Goal: Task Accomplishment & Management: Use online tool/utility

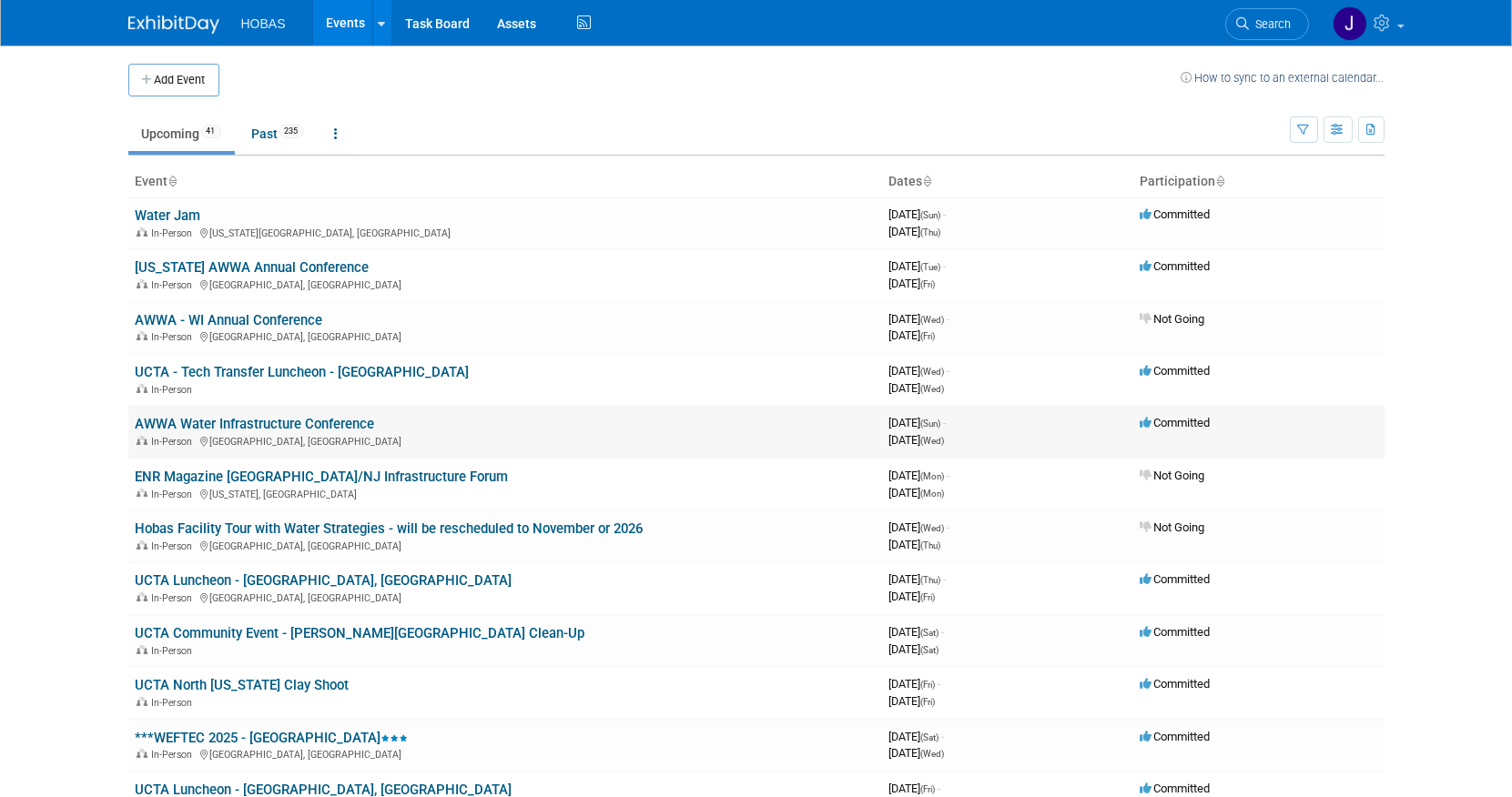
click at [319, 419] on link "AWWA Water Infrastructure Conference" at bounding box center [254, 424] width 239 height 16
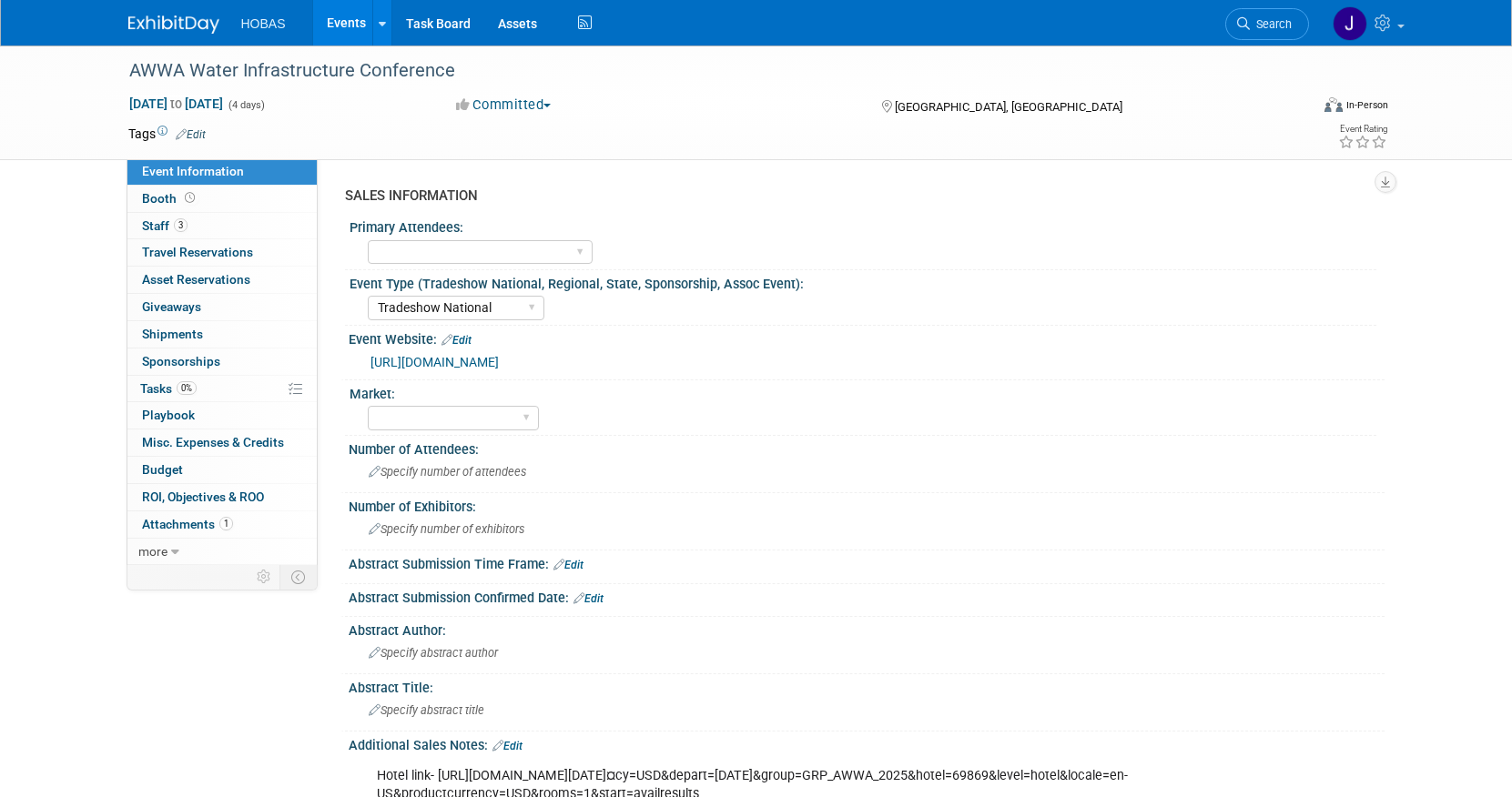
select select "Tradeshow National"
select select "Attending only"
click at [177, 335] on span "Shipments 0" at bounding box center [172, 333] width 61 height 14
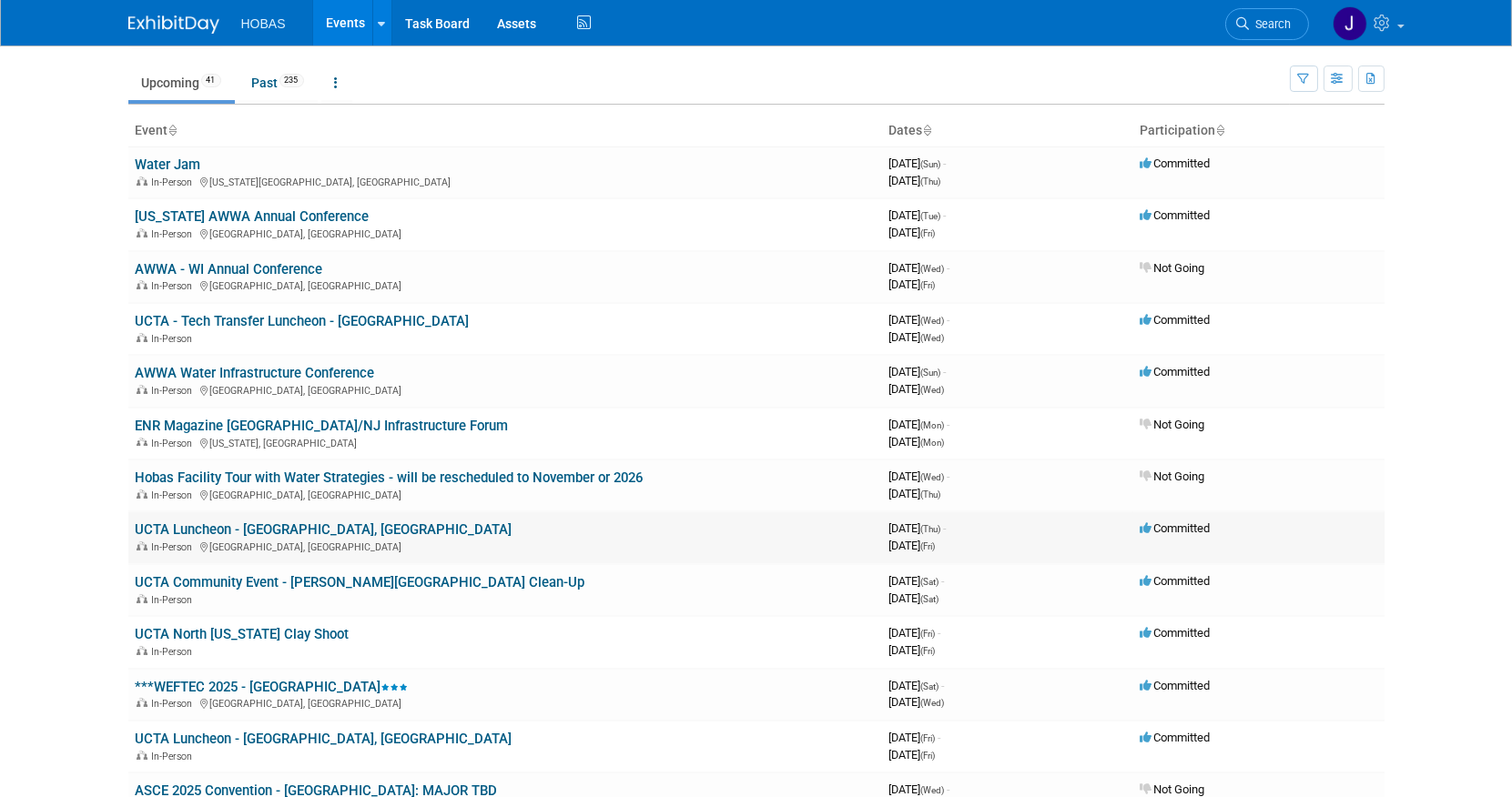
scroll to position [101, 0]
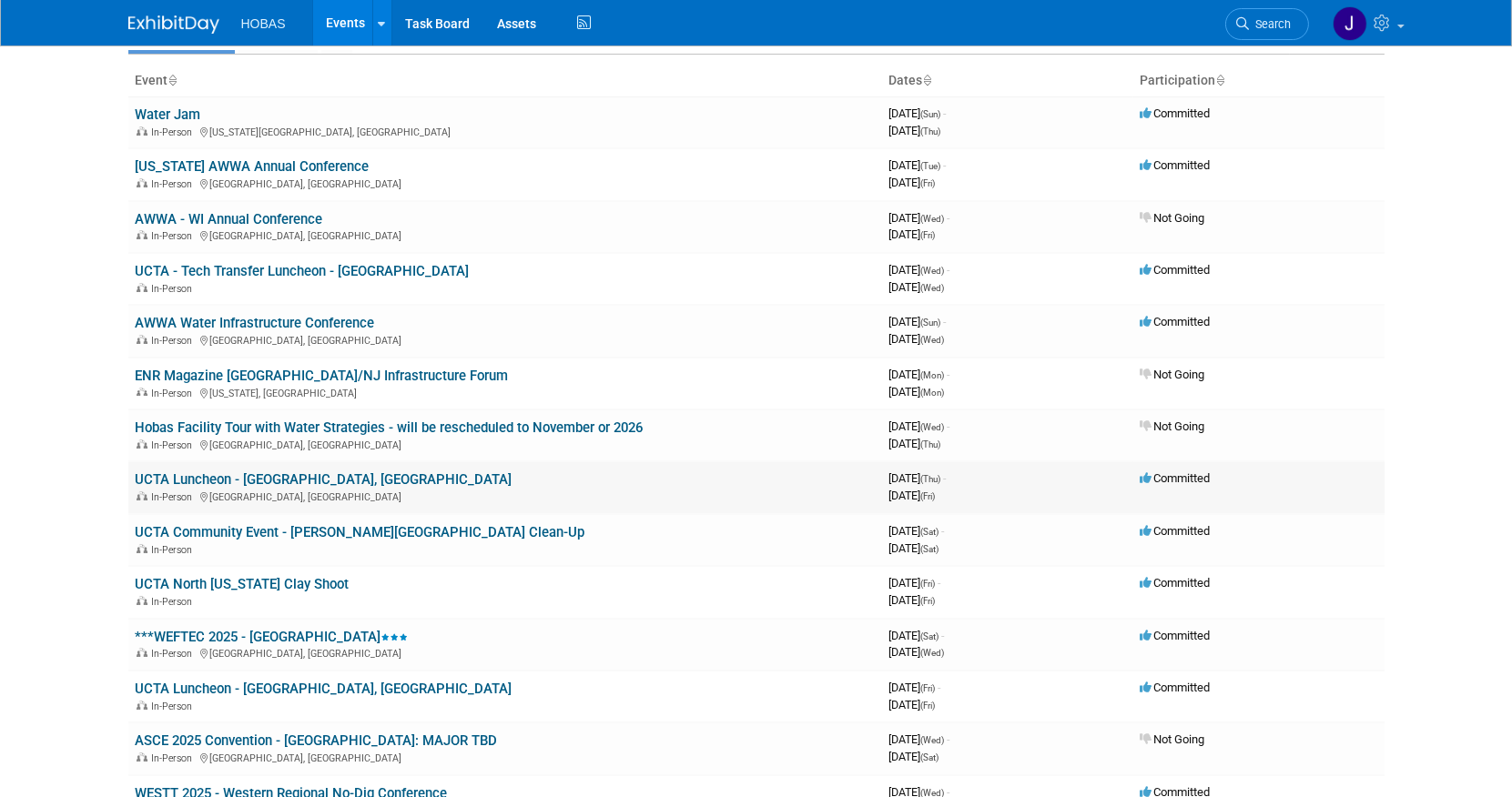
click at [266, 477] on link "UCTA Luncheon - [GEOGRAPHIC_DATA], [GEOGRAPHIC_DATA]" at bounding box center [324, 479] width 377 height 16
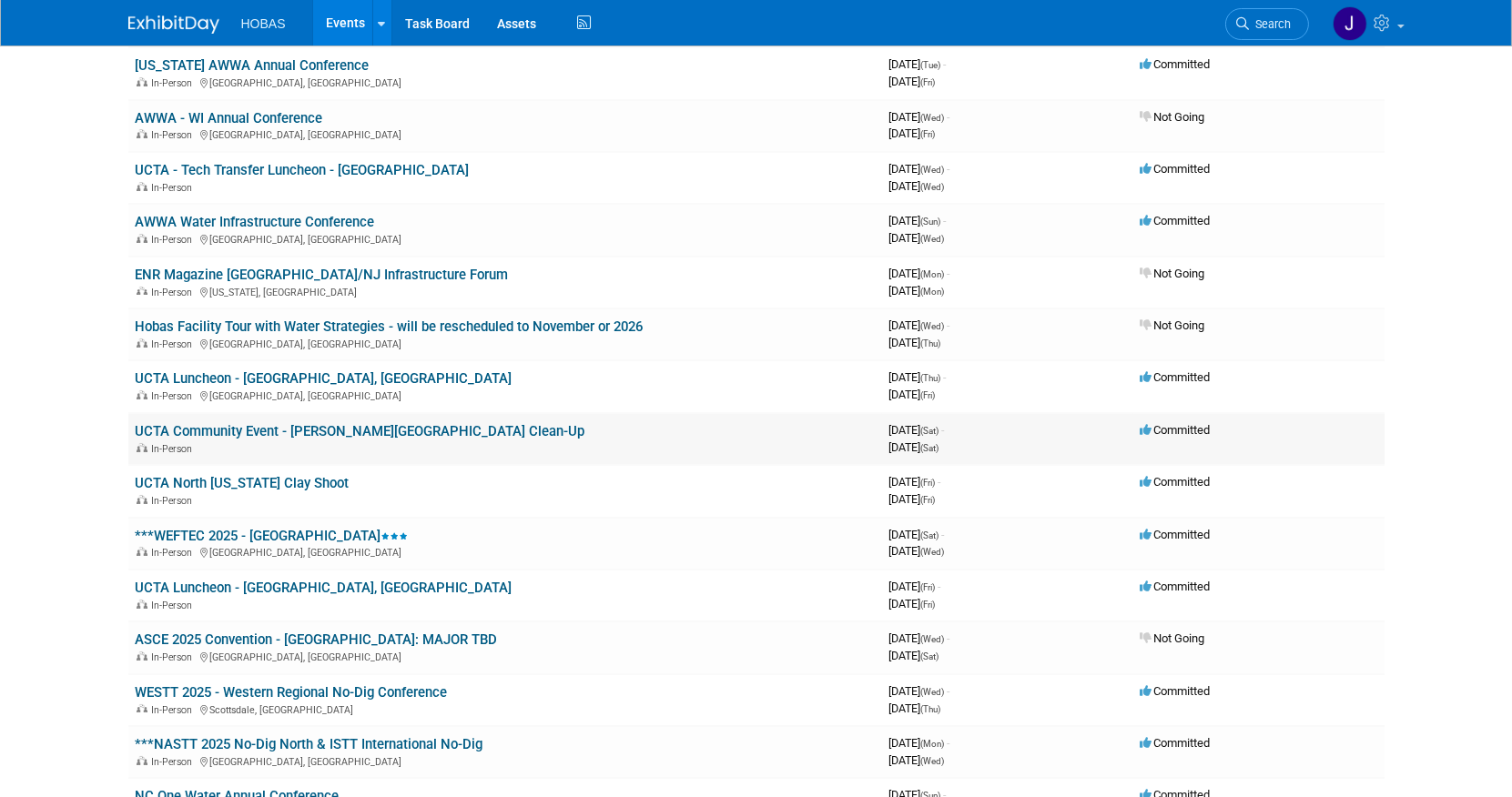
click at [358, 423] on link "UCTA Community Event - [PERSON_NAME][GEOGRAPHIC_DATA] Clean-Up" at bounding box center [360, 430] width 450 height 16
click at [224, 475] on link "UCTA North [US_STATE] Clay Shoot" at bounding box center [242, 483] width 214 height 16
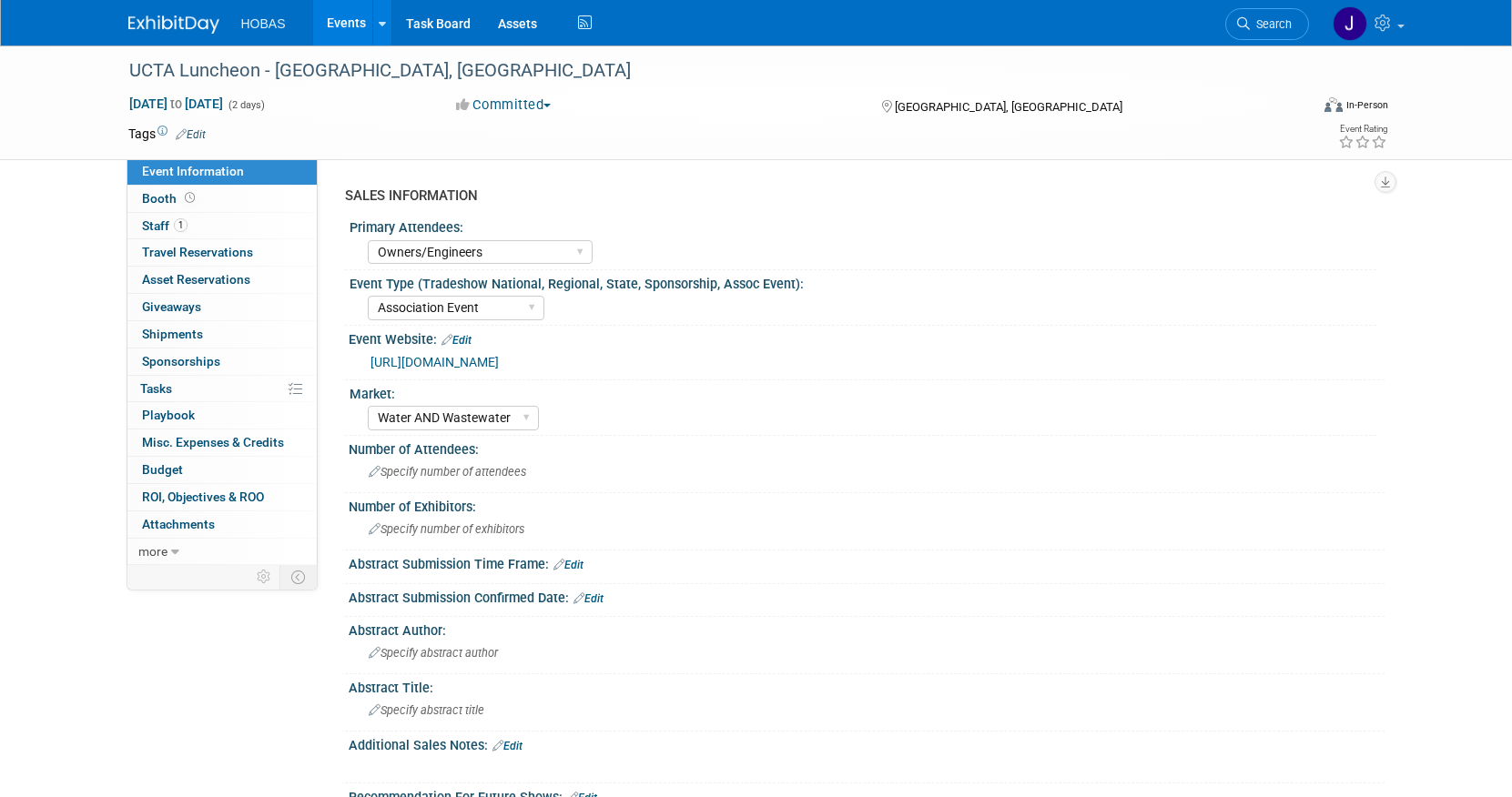
select select "Owners/Engineers"
select select "Association Event"
select select "Water AND Wastewater"
select select "Attending only"
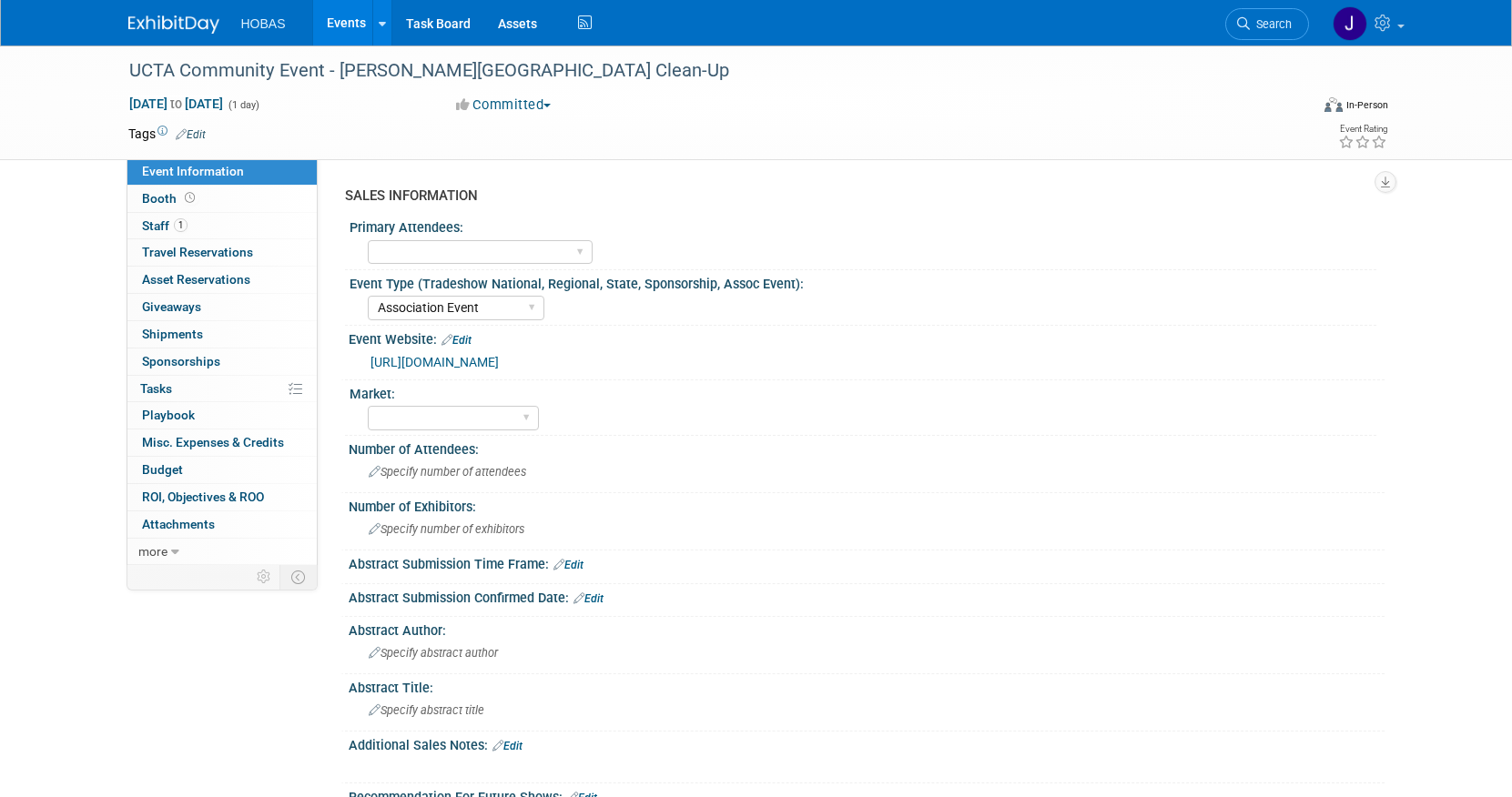
select select "Association Event"
select select "Attending only"
select select "Owners"
select select "Association Event"
select select "Wastewater"
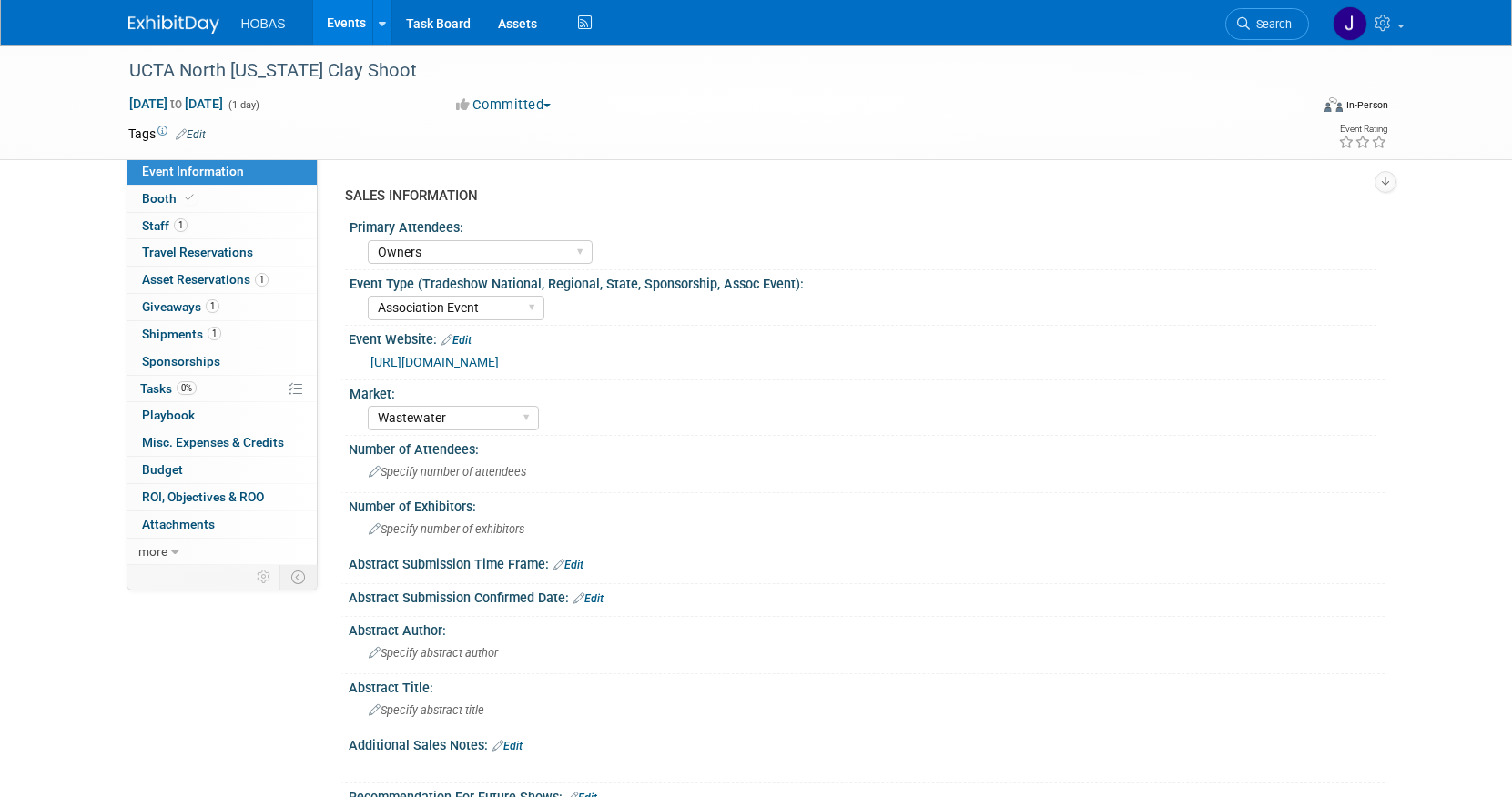
select select "Exhibiting - Sales Managed - Minimal Marketing Involvement"
click at [169, 334] on span "Shipments 1" at bounding box center [181, 333] width 79 height 14
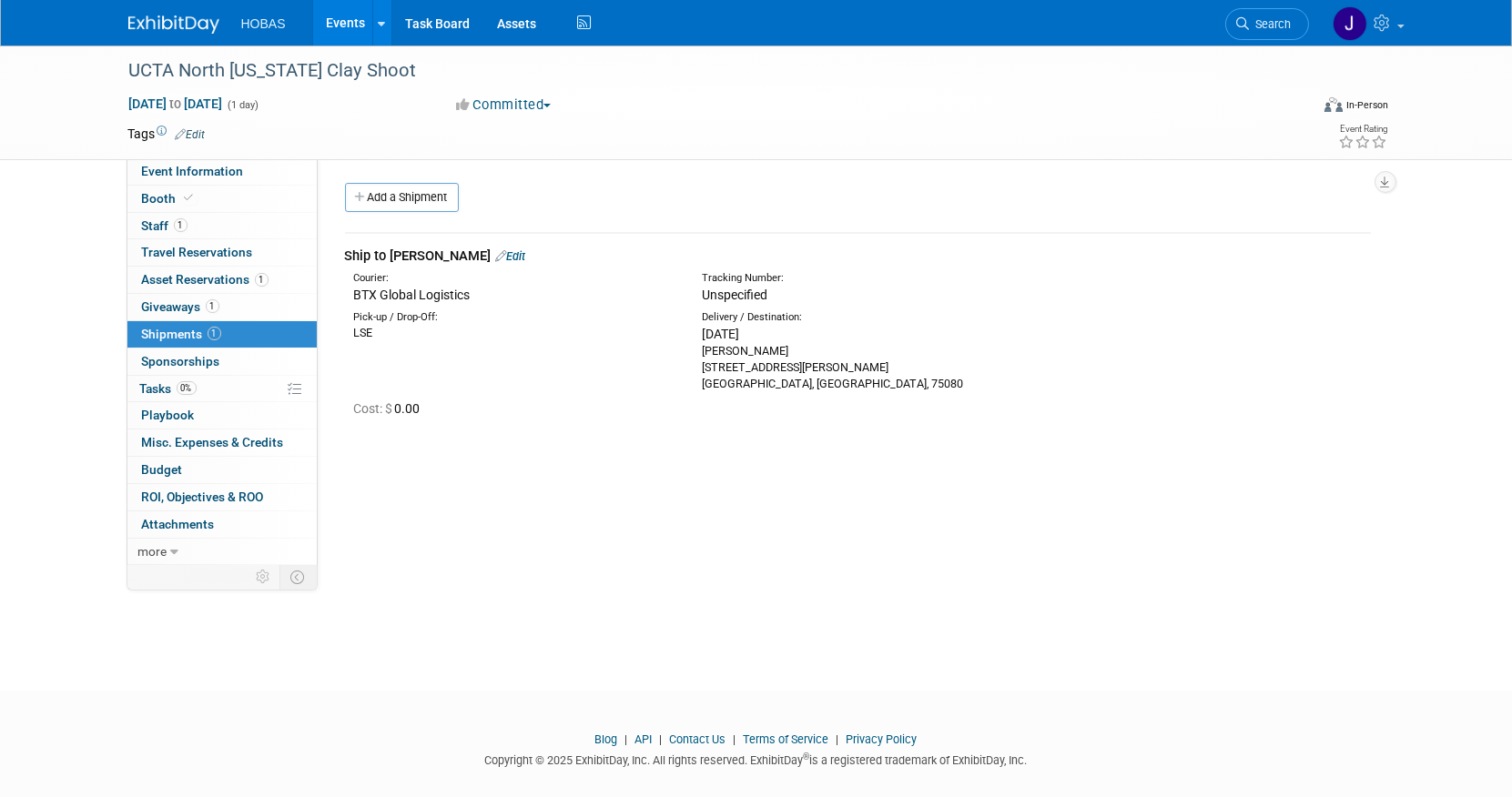
drag, startPoint x: 848, startPoint y: 386, endPoint x: 699, endPoint y: 338, distance: 156.5
click at [699, 338] on div "Delivery / Destination: Tue. Sep 23, 2025 Cole Grinnell 813 Lockwood Drive Rich…" at bounding box center [862, 351] width 348 height 82
copy div "Tue. Sep 23, 2025 Cole Grinnell 813 Lockwood Drive Richardson, TX, 75080"
click at [187, 305] on span "Giveaways 1" at bounding box center [180, 306] width 77 height 14
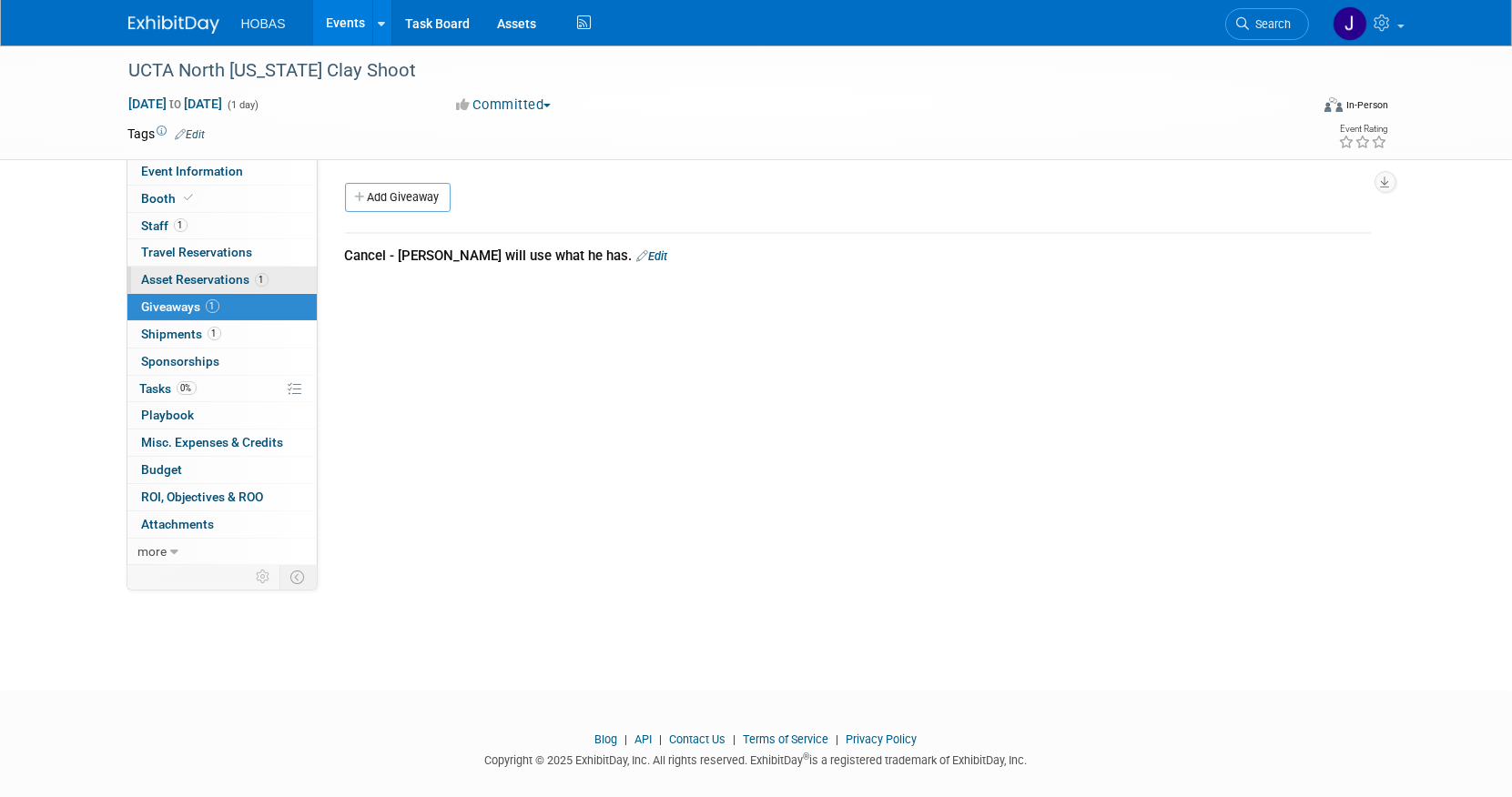
click at [195, 282] on span "Asset Reservations 1" at bounding box center [205, 279] width 127 height 14
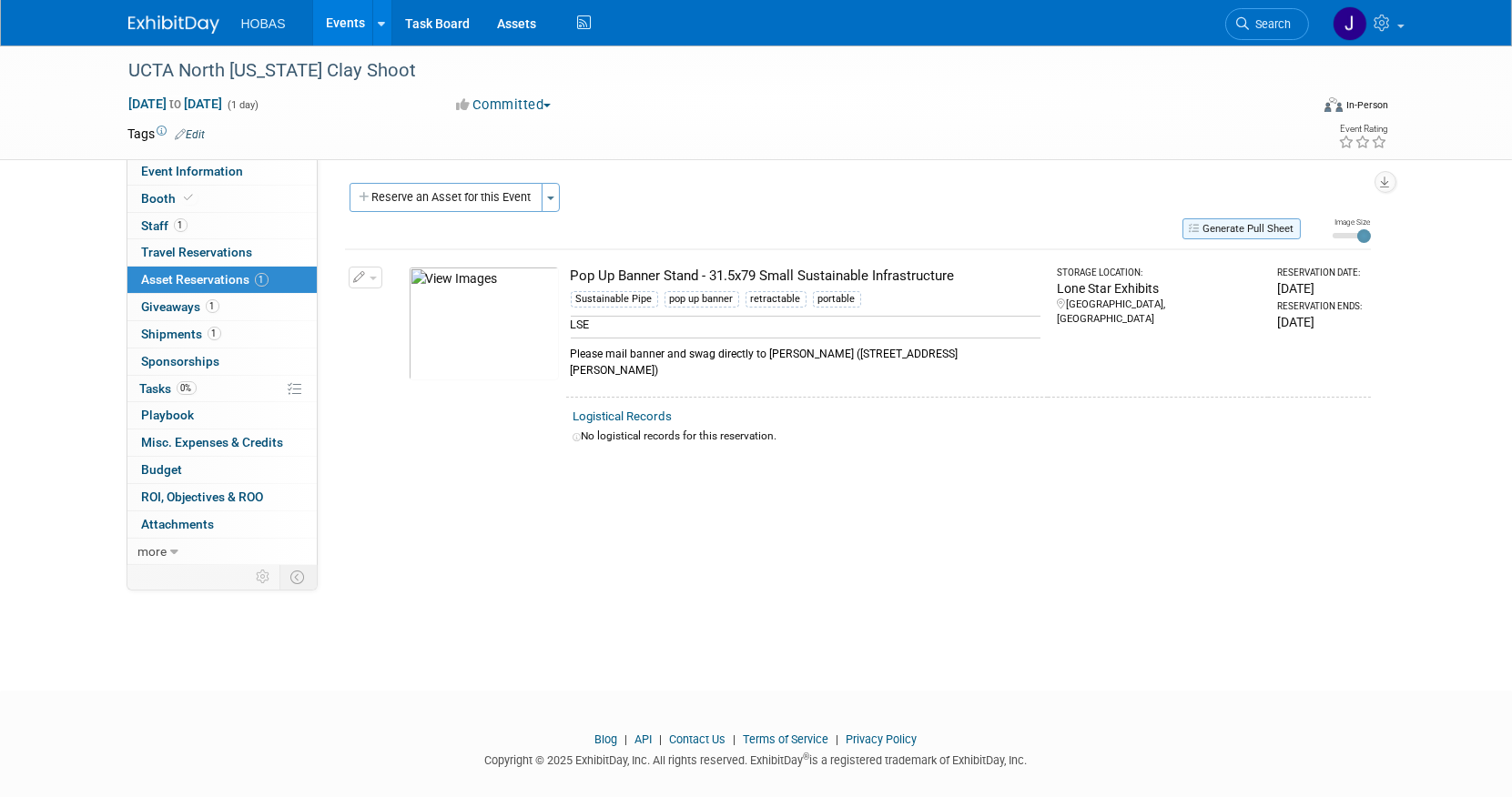
click at [1211, 220] on button "Generate Pull Sheet" at bounding box center [1242, 229] width 118 height 21
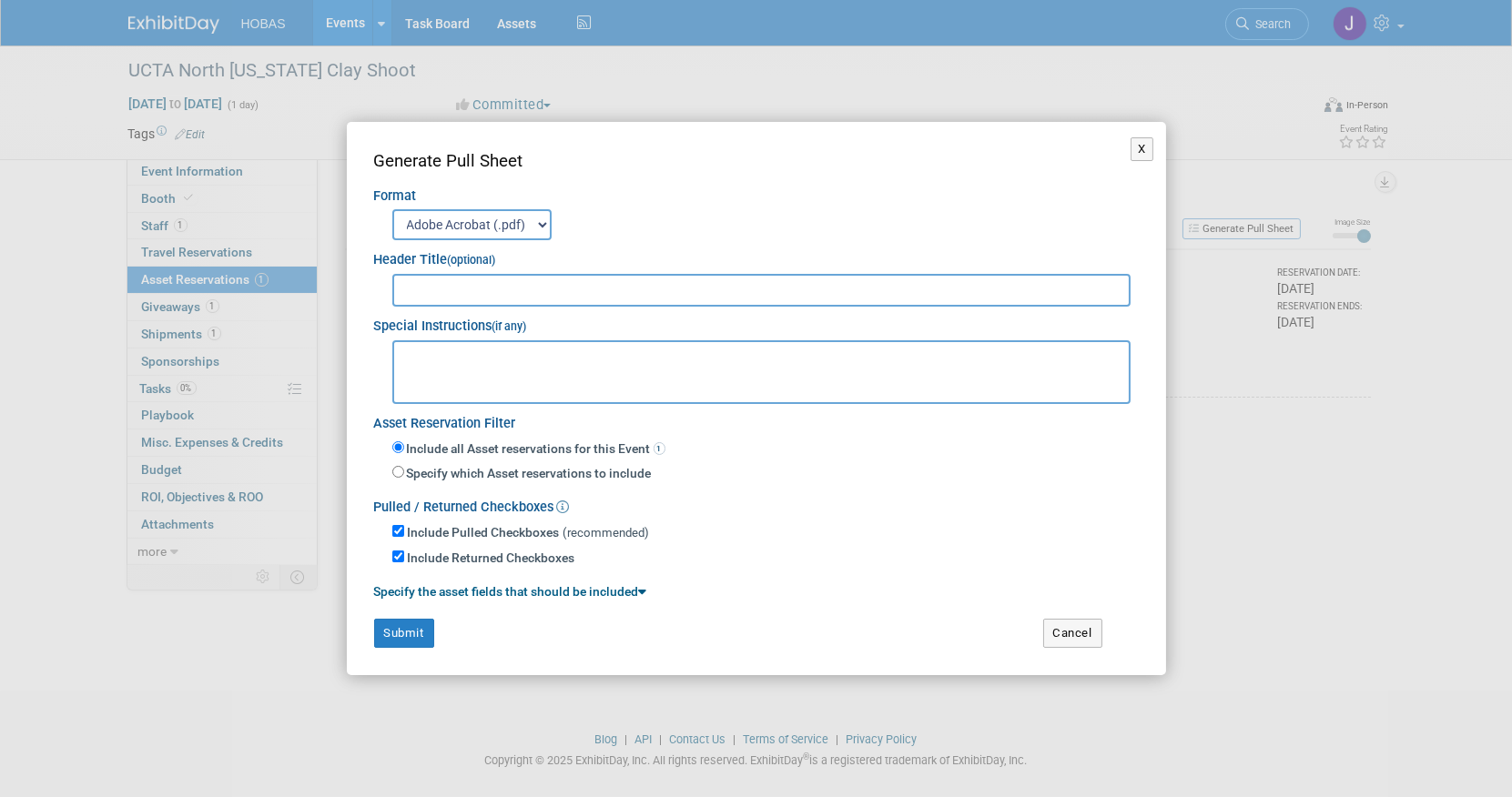
click at [514, 361] on textarea at bounding box center [762, 371] width 739 height 64
paste textarea "From Subject Received Size Categories Lia Chowdhury Assigned to you: Pull and s…"
type textarea "From Subject Received Size Categories Lia Chowdhury Assigned to you: Pull and s…"
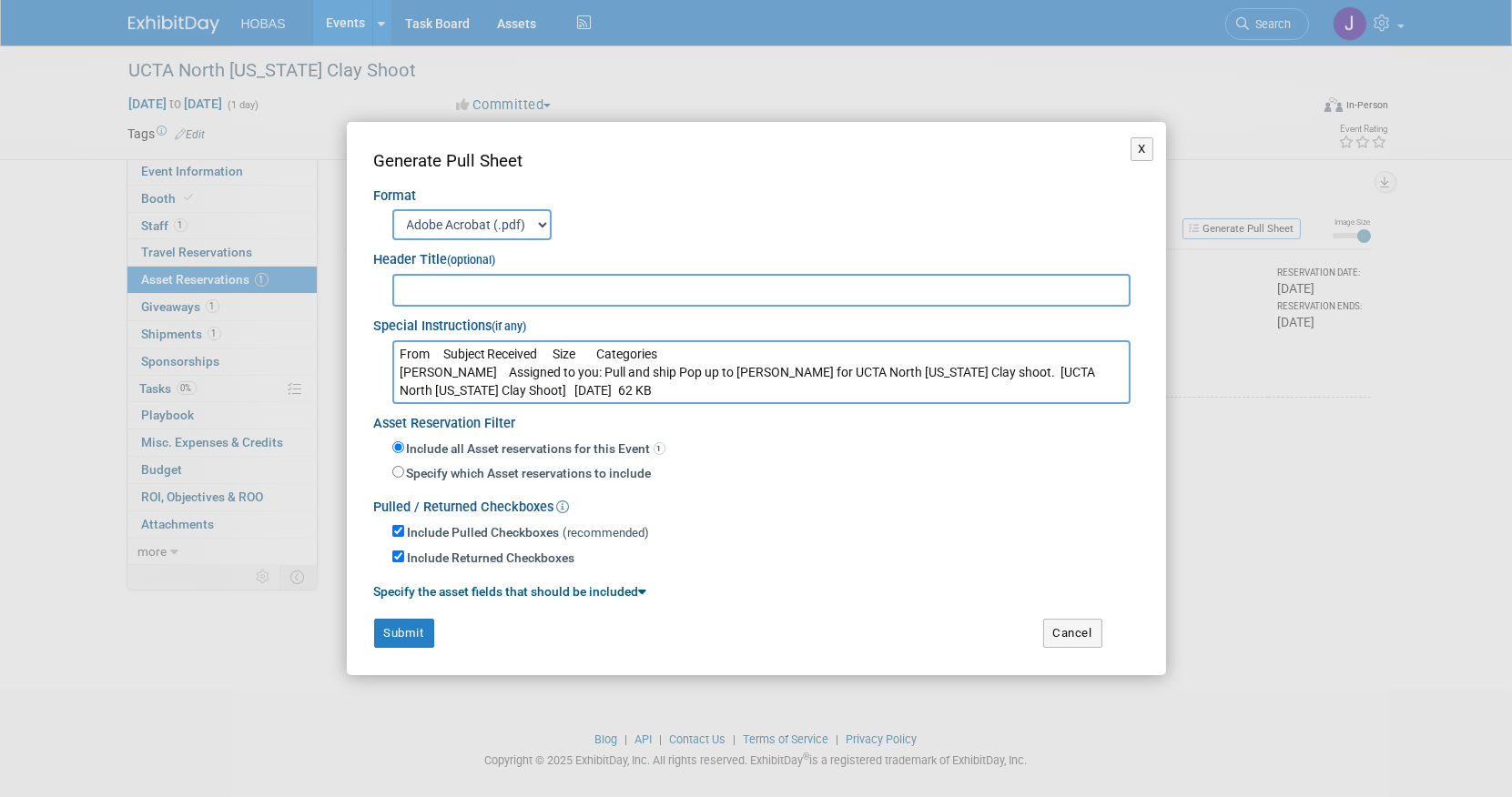
drag, startPoint x: 549, startPoint y: 389, endPoint x: 401, endPoint y: 348, distance: 153.6
click at [401, 348] on textarea "From Subject Received Size Categories Lia Chowdhury Assigned to you: Pull and s…" at bounding box center [762, 371] width 739 height 64
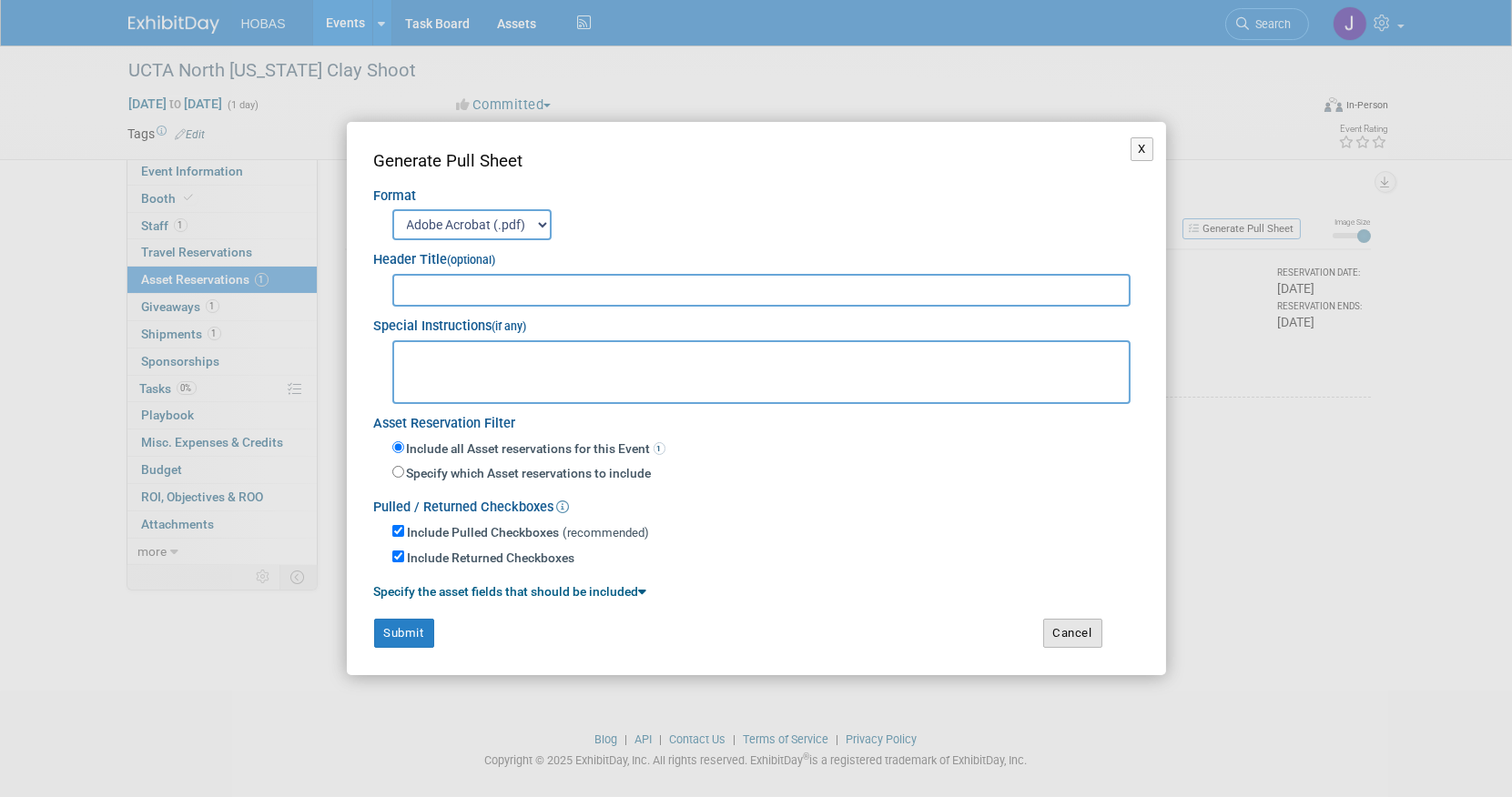
click at [1083, 629] on button "Cancel" at bounding box center [1073, 633] width 59 height 30
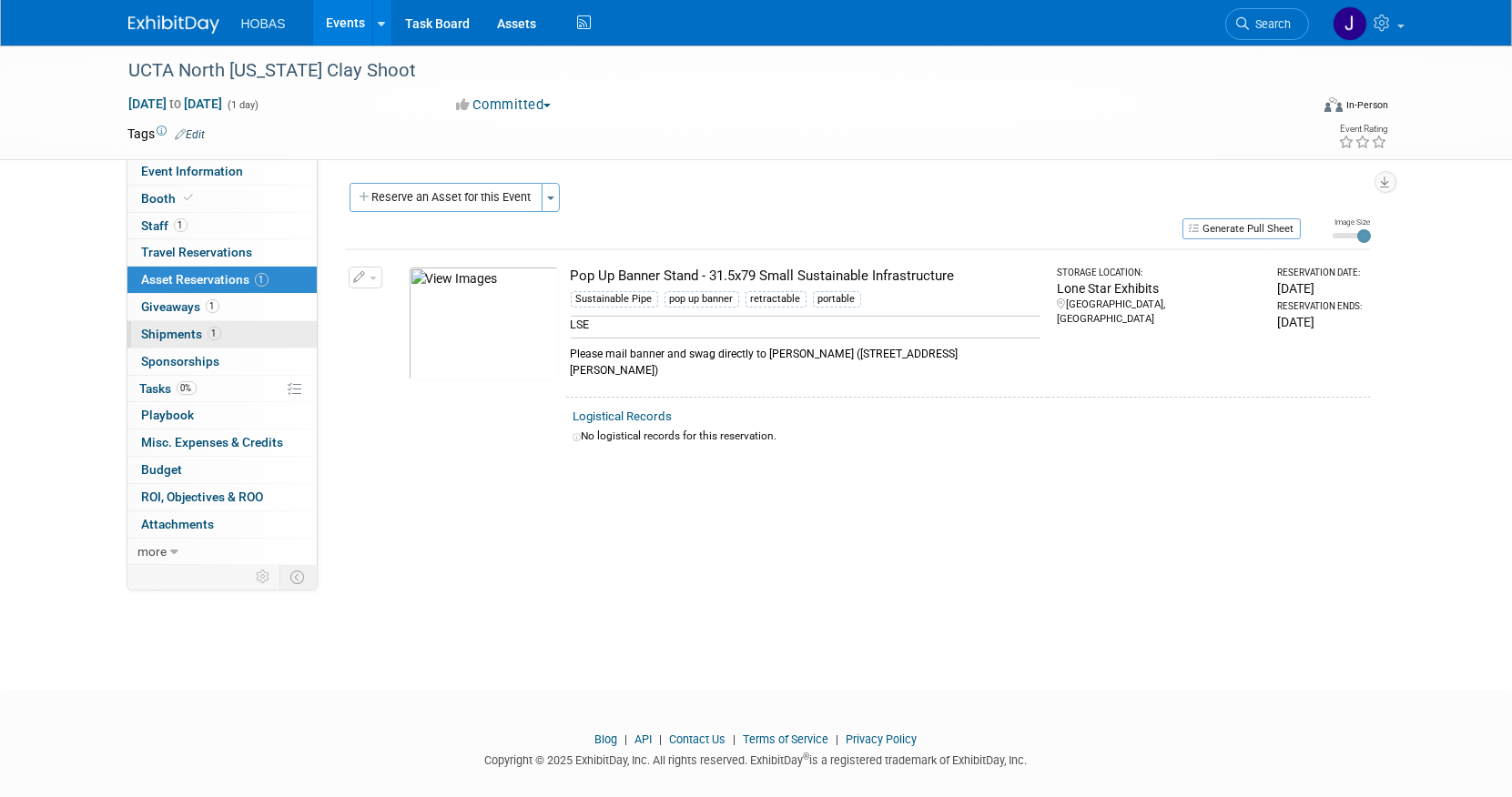
click at [175, 331] on span "Shipments 1" at bounding box center [181, 333] width 79 height 14
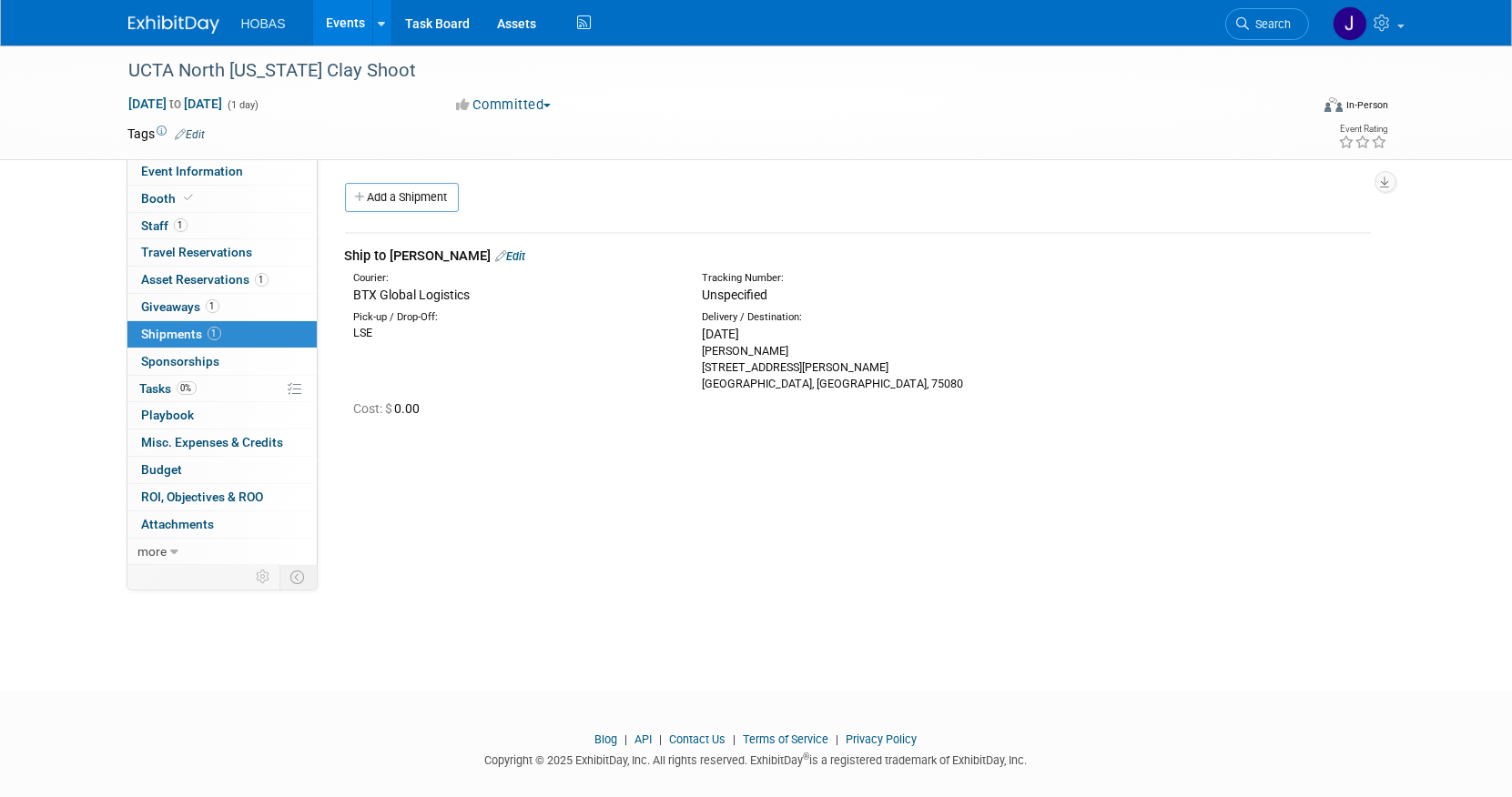
drag, startPoint x: 816, startPoint y: 386, endPoint x: 702, endPoint y: 335, distance: 124.9
click at [702, 335] on div "Tue. Sep 23, 2025 Cole Grinnell 813 Lockwood Drive Richardson, TX, 75080" at bounding box center [862, 358] width 320 height 68
drag, startPoint x: 702, startPoint y: 335, endPoint x: 720, endPoint y: 358, distance: 29.2
copy div "Tue. Sep 23, 2025 Cole Grinnell 813 Lockwood Drive Richardson, TX, 75080"
click at [178, 274] on span "Asset Reservations 1" at bounding box center [205, 279] width 127 height 14
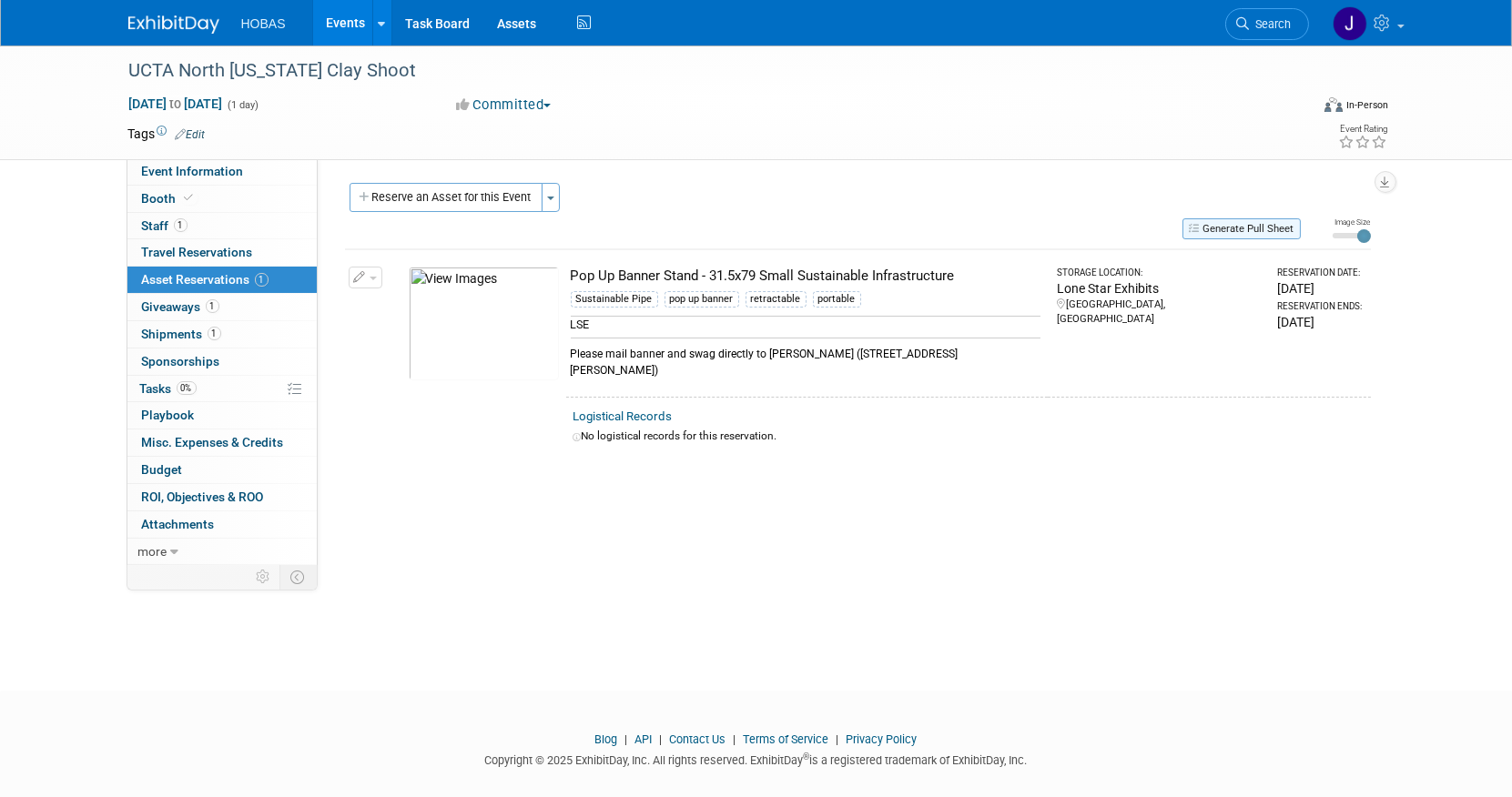
click at [1230, 232] on button "Generate Pull Sheet" at bounding box center [1242, 229] width 118 height 21
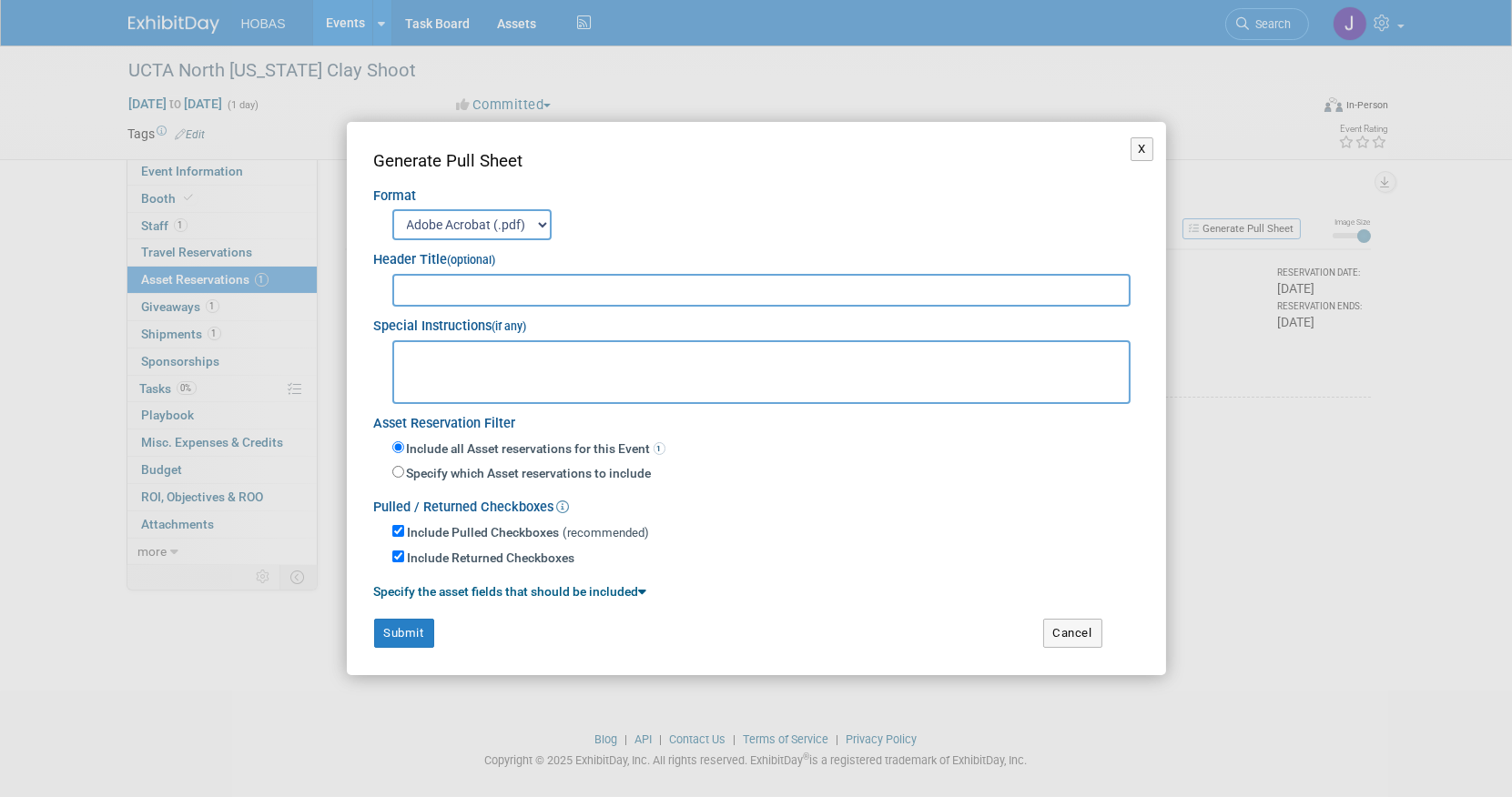
click at [639, 371] on textarea at bounding box center [762, 371] width 739 height 64
paste textarea "Tue. Sep 23, 2025 Cole Grinnell 813 Lockwood Drive Richardson, TX, 75080"
type textarea "Tue. Sep 23, 2025 Cole Grinnell 813 Lockwood Drive Richardson, TX, 75080"
click at [510, 289] on input "text" at bounding box center [762, 290] width 739 height 32
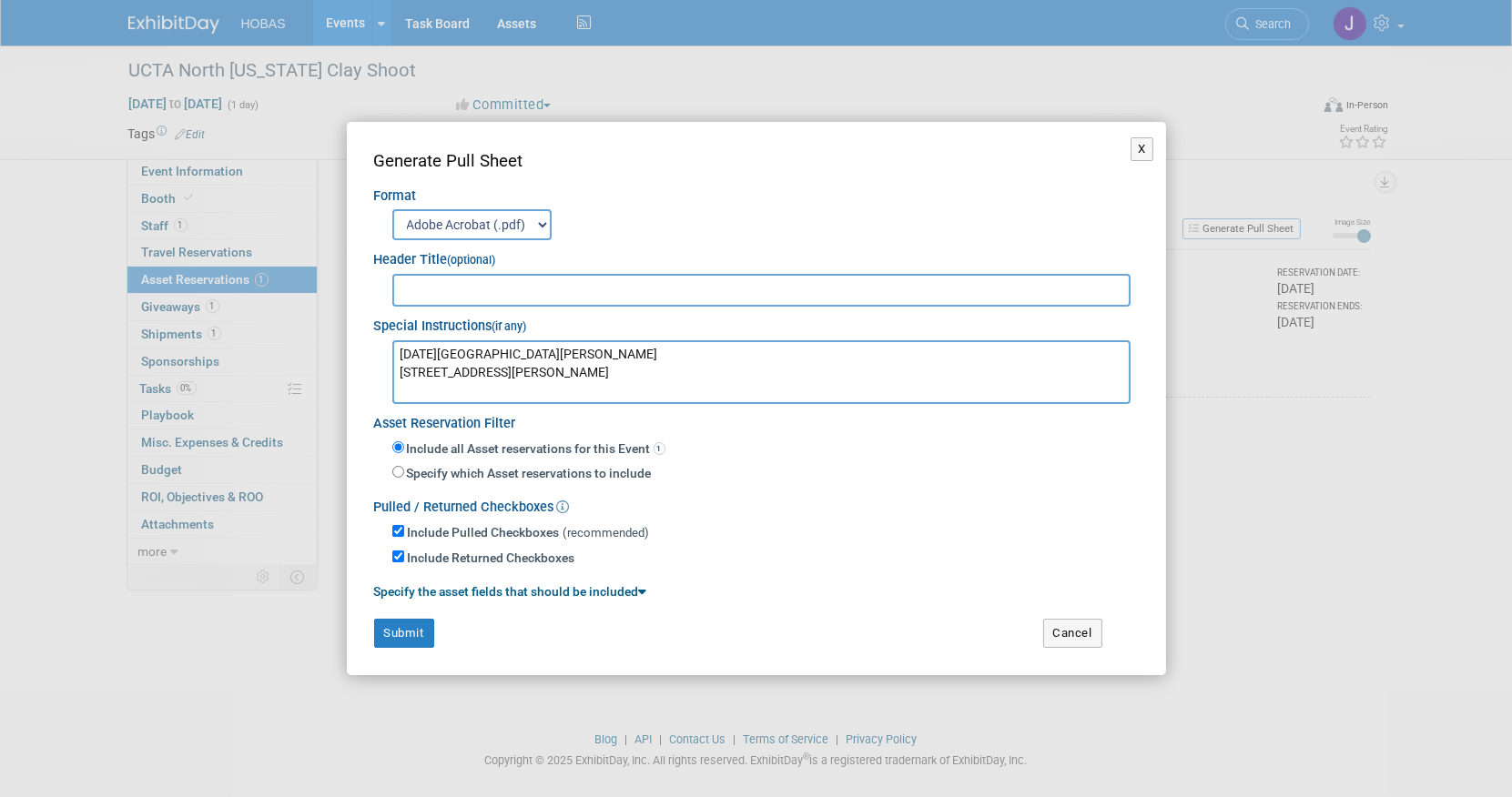
click at [603, 295] on input "text" at bounding box center [762, 290] width 739 height 32
type input "Job: 1248281"
click at [405, 640] on button "Submit" at bounding box center [404, 633] width 60 height 30
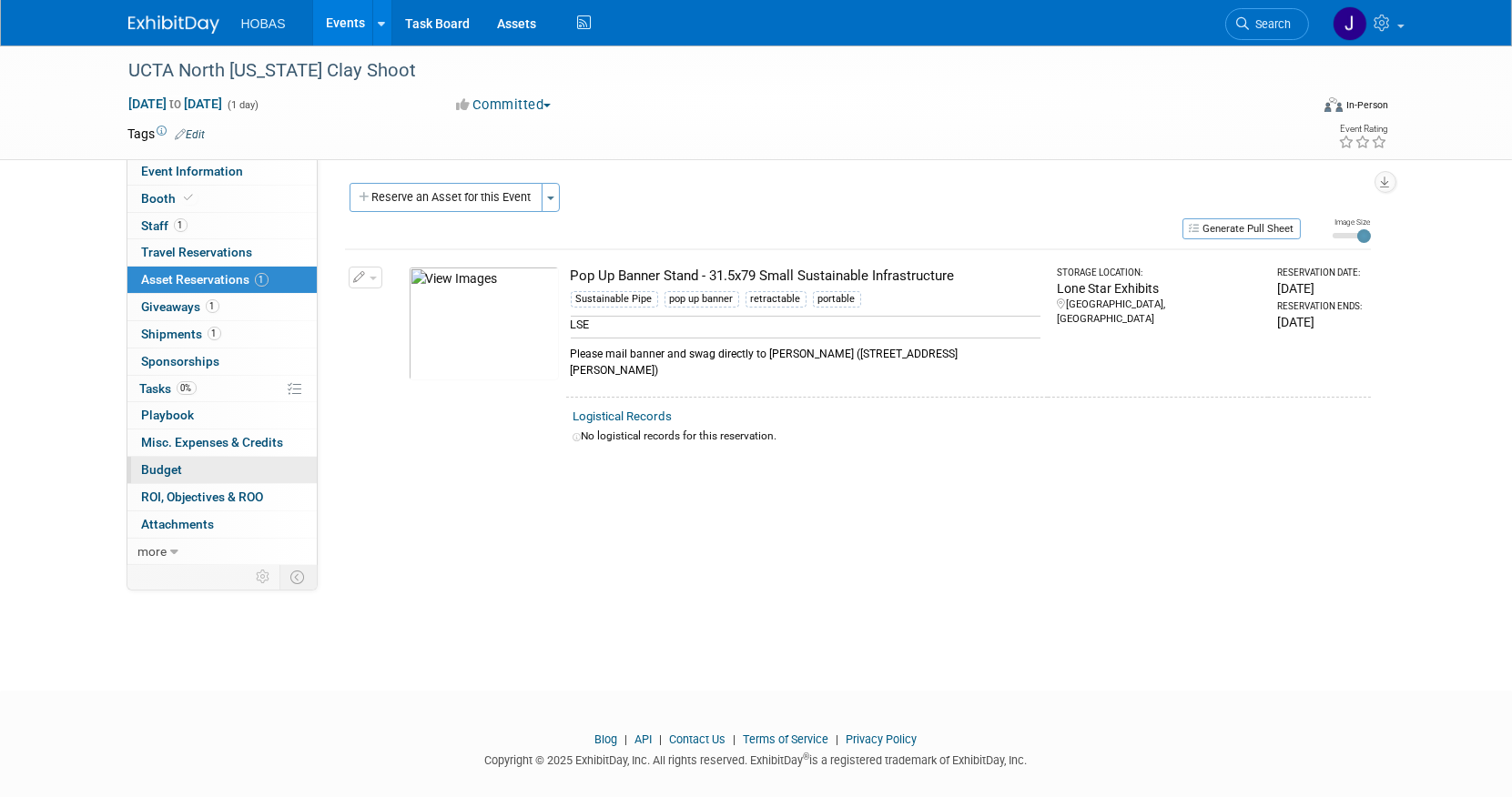
drag, startPoint x: 858, startPoint y: 608, endPoint x: 242, endPoint y: 480, distance: 629.2
click at [858, 608] on div "UCTA North Texas Clay Shoot Sep 26, 2025 to Sep 26, 2025 (1 day) Sep 26, 2025 t…" at bounding box center [756, 351] width 1512 height 612
click at [1316, 496] on div "SALES INFORMATION Primary Attendees: Owners Engineers Contractors Owners/Engine…" at bounding box center [852, 362] width 1067 height 408
drag, startPoint x: 1003, startPoint y: 657, endPoint x: 155, endPoint y: 20, distance: 1060.6
click at [1003, 658] on div "UCTA North Texas Clay Shoot Sep 26, 2025 to Sep 26, 2025 (1 day) Sep 26, 2025 t…" at bounding box center [756, 351] width 1512 height 612
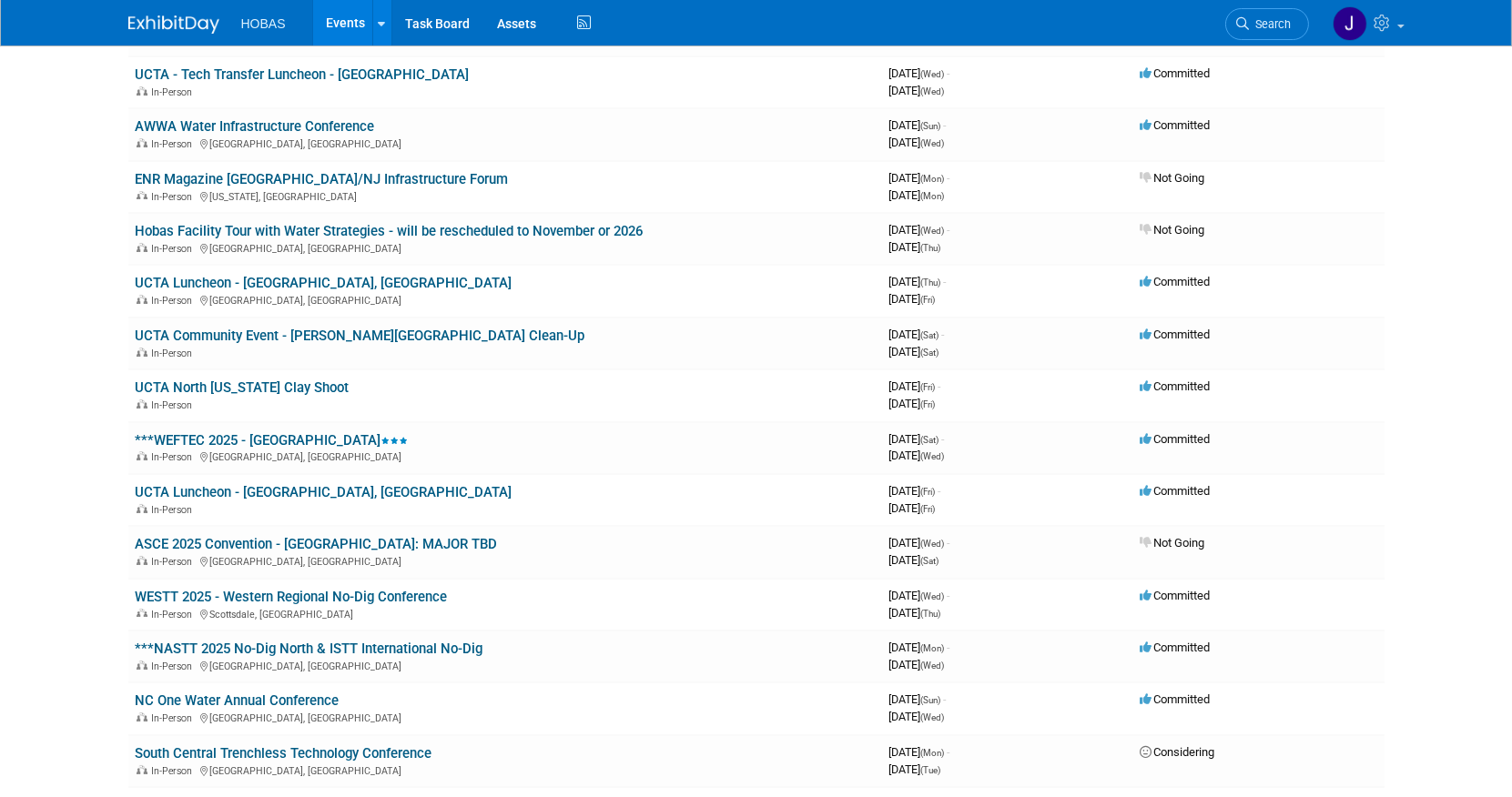
scroll to position [302, 0]
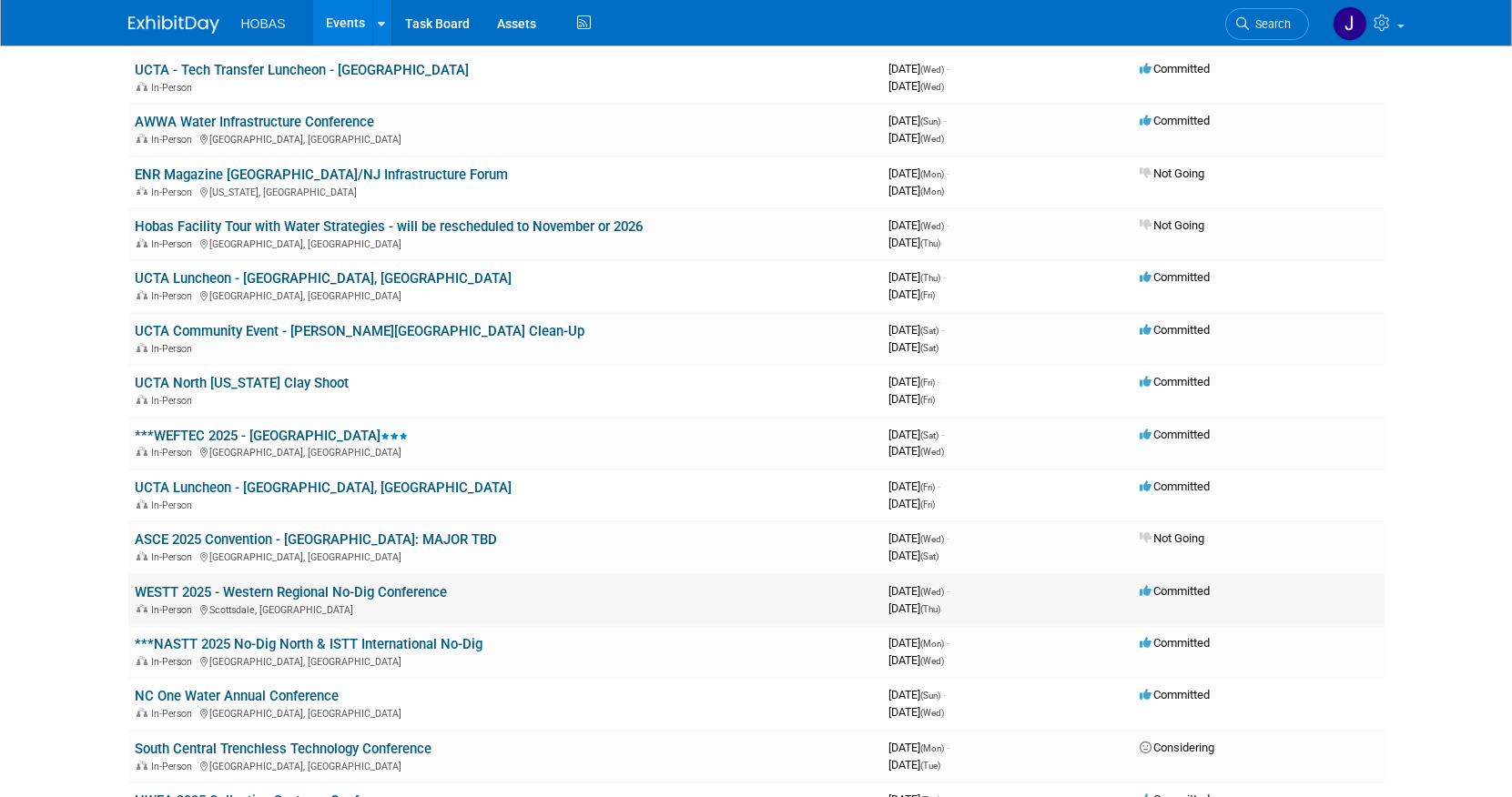
click at [340, 585] on link "WESTT 2025 - Western Regional No-Dig Conference" at bounding box center [292, 592] width 312 height 16
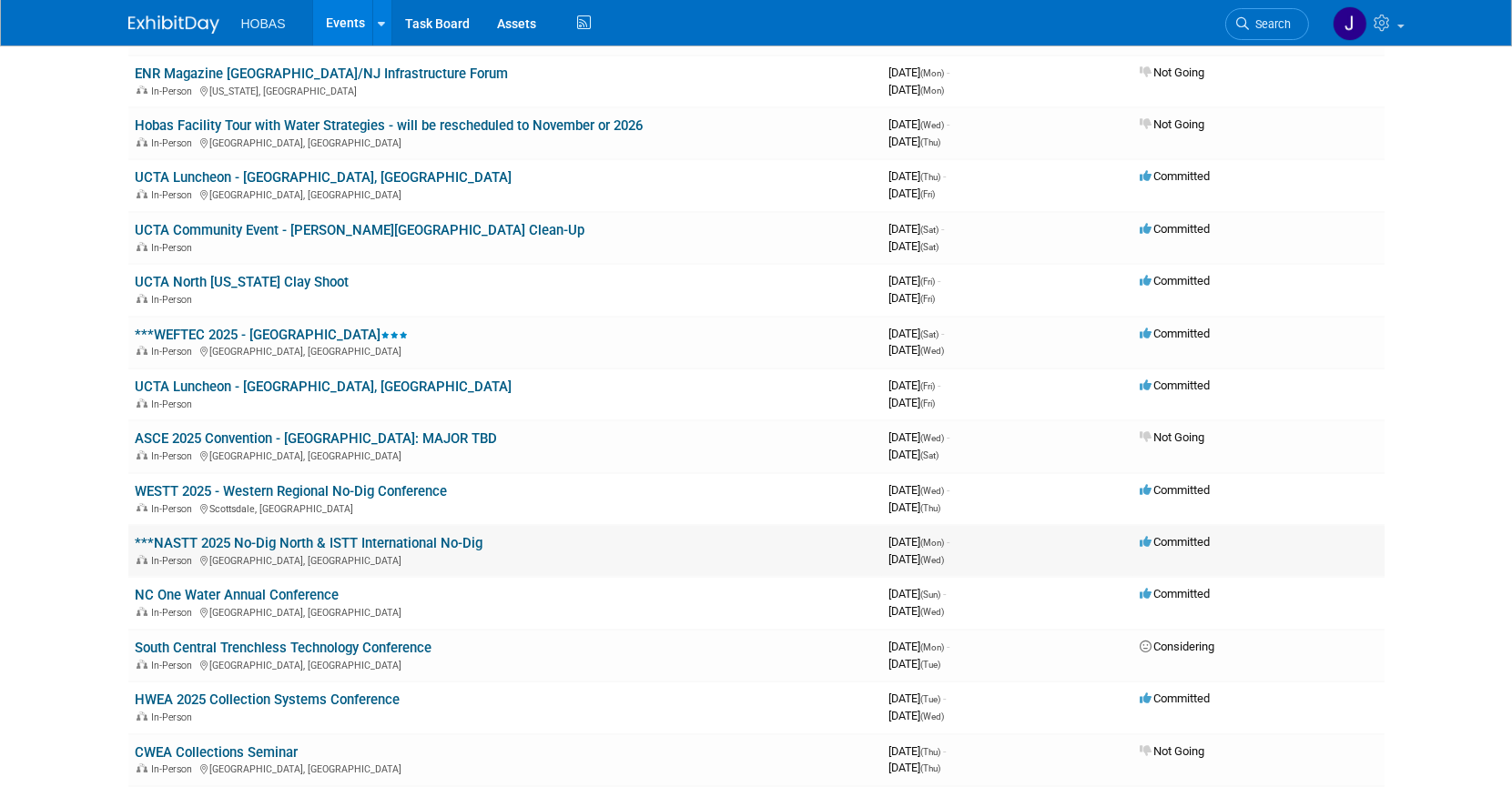
click at [396, 535] on link "***NASTT 2025 No-Dig North & ISTT International No-Dig" at bounding box center [309, 543] width 348 height 16
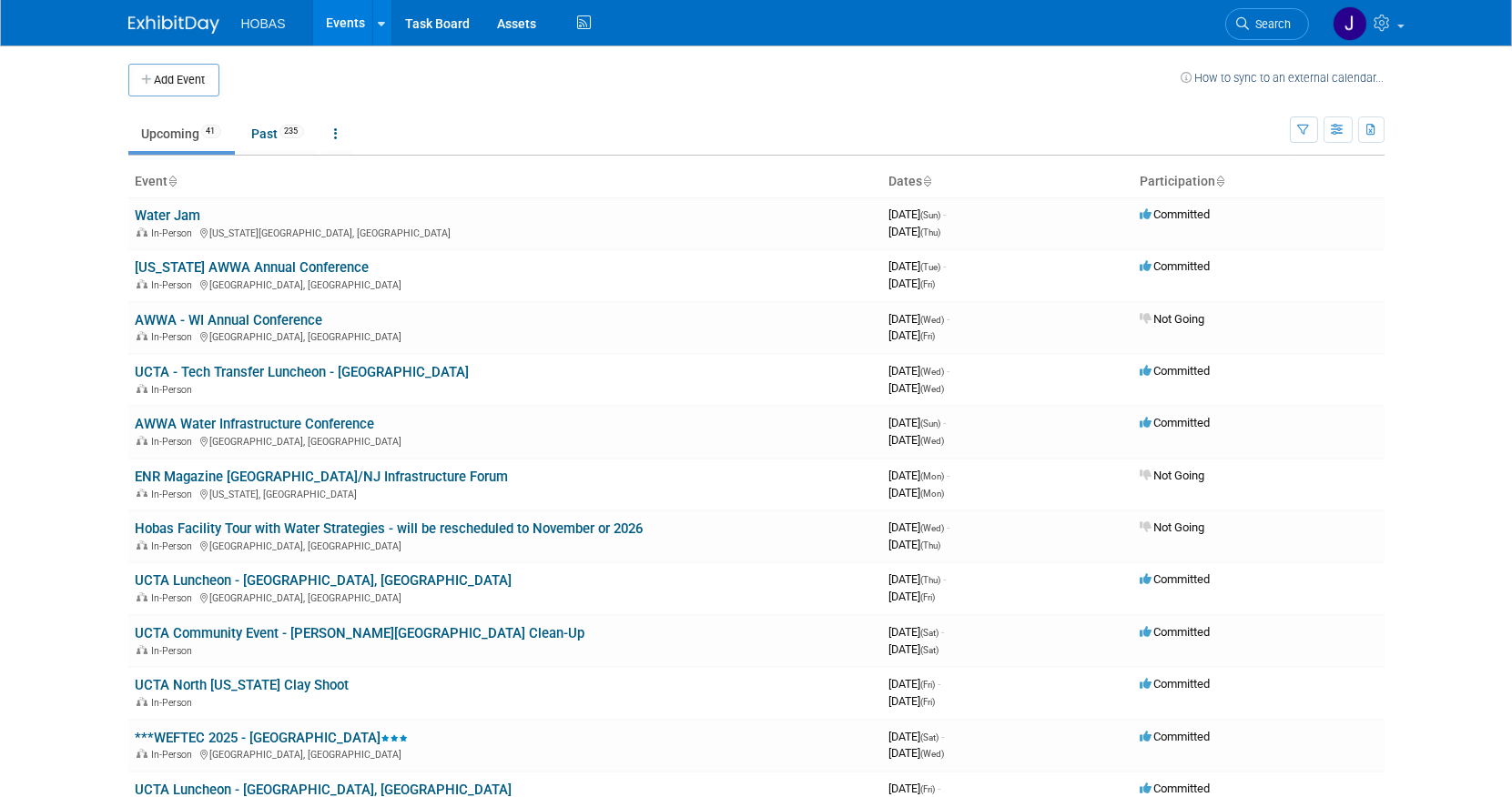
drag, startPoint x: 1504, startPoint y: 444, endPoint x: 1500, endPoint y: 430, distance: 14.6
click at [1504, 444] on body "HOBAS Events Add Event Bulk Upload Events Shareable Event Boards Recently Viewe…" at bounding box center [756, 398] width 1512 height 797
click at [1432, 317] on body "HOBAS Events Add Event Bulk Upload Events Shareable Event Boards Recently Viewe…" at bounding box center [756, 398] width 1512 height 797
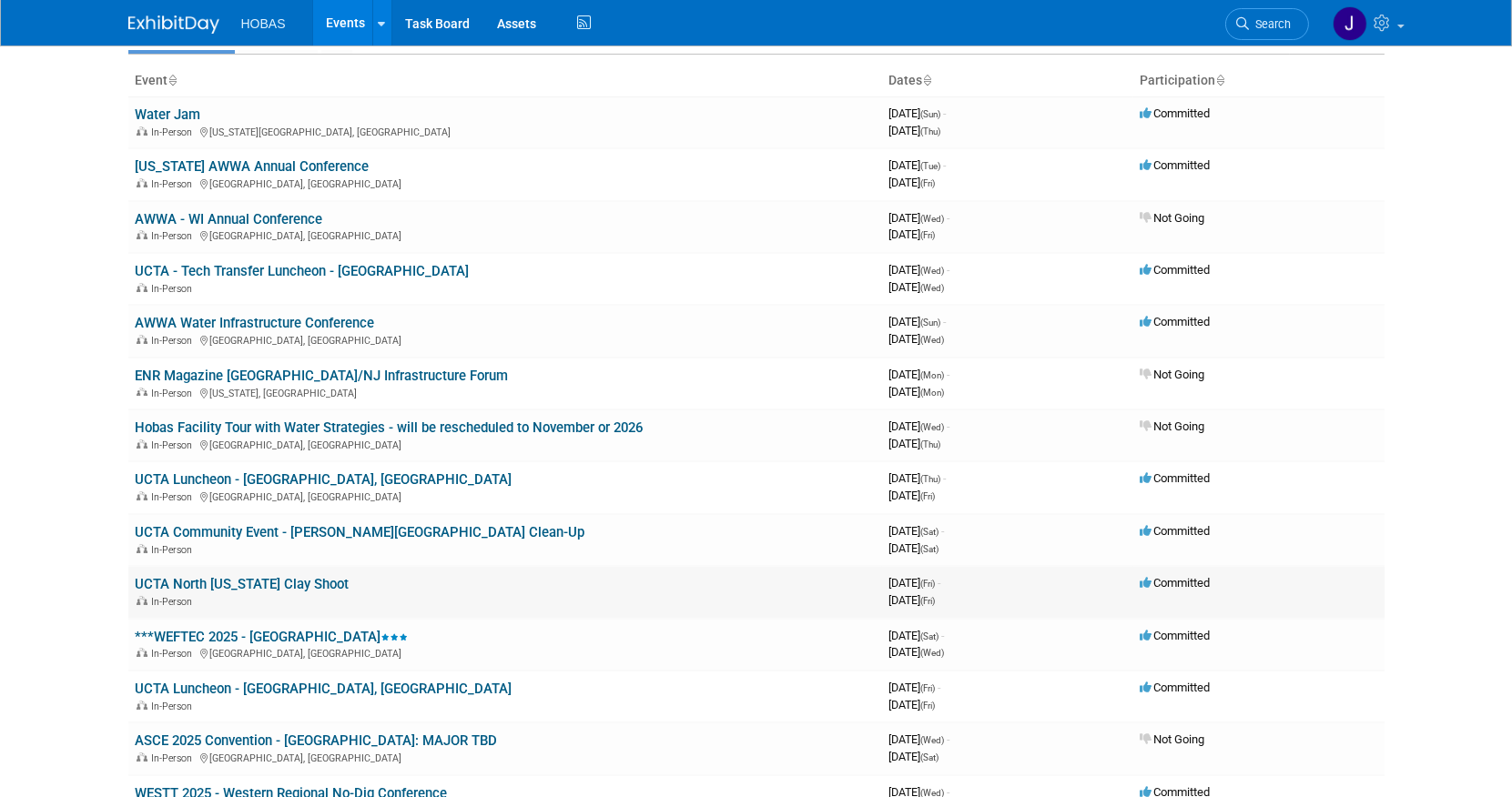
click at [257, 576] on link "UCTA North [US_STATE] Clay Shoot" at bounding box center [242, 584] width 214 height 16
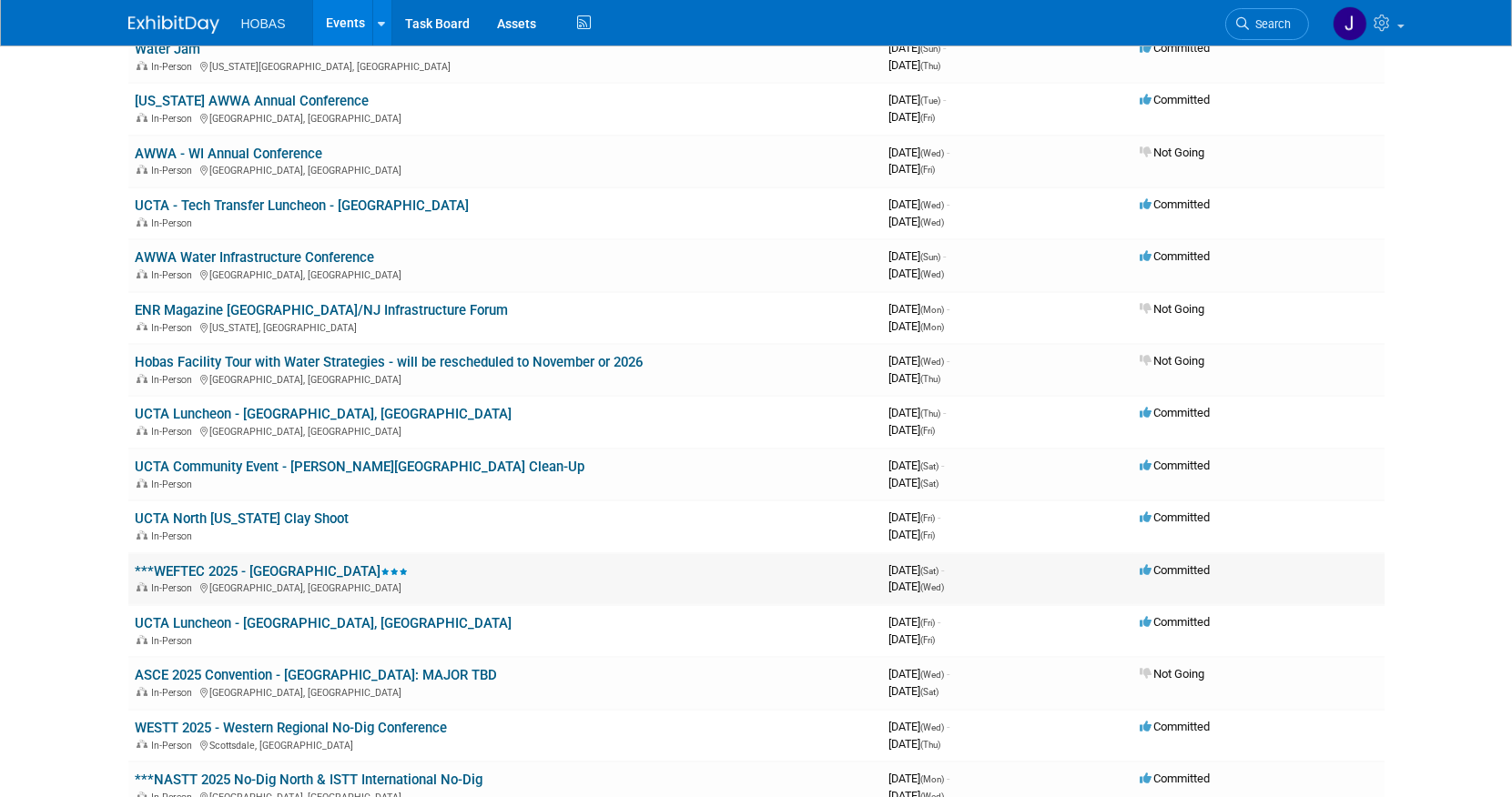
scroll to position [202, 0]
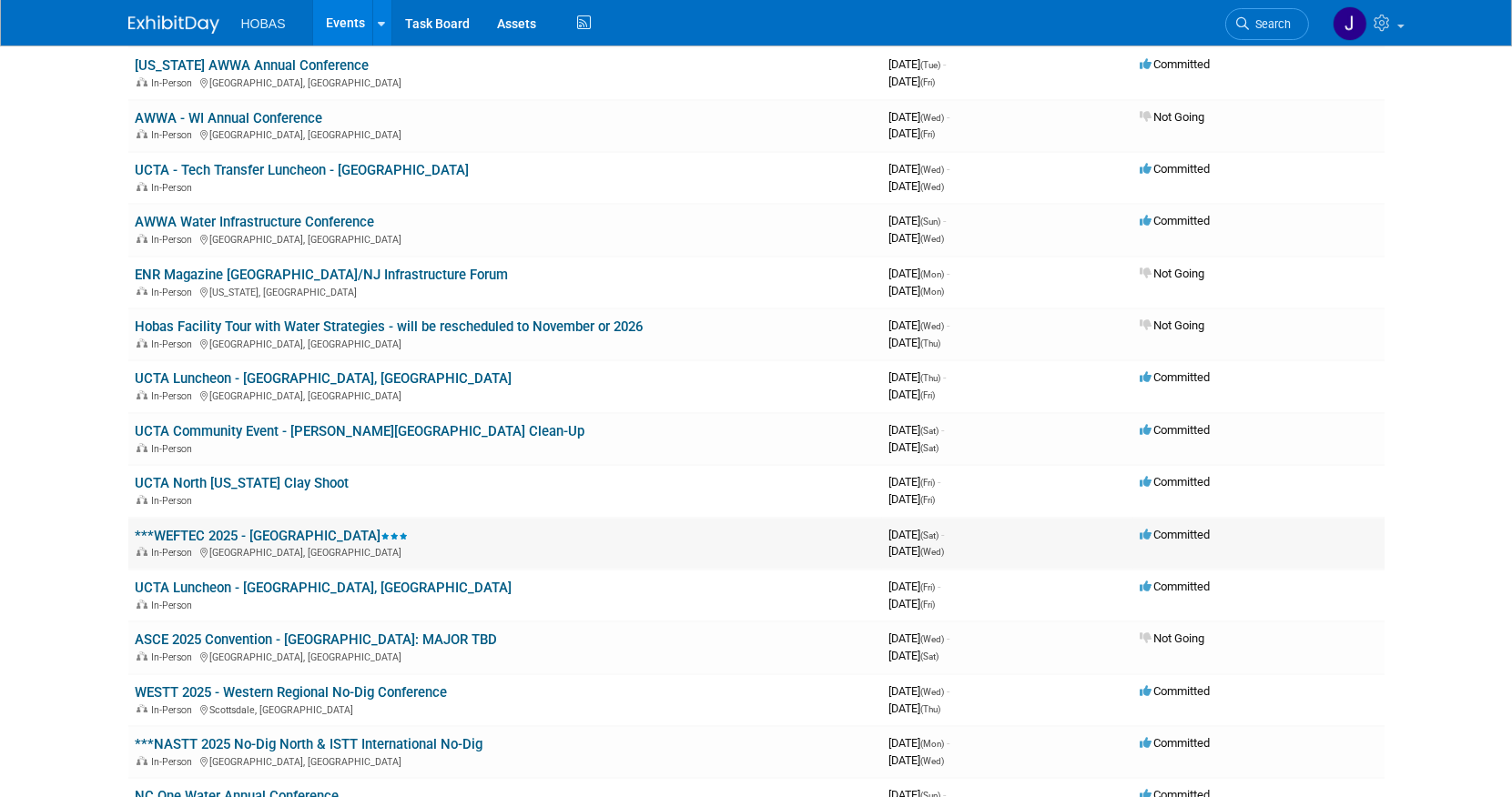
click at [260, 528] on link "***WEFTEC 2025 - [GEOGRAPHIC_DATA]" at bounding box center [272, 535] width 273 height 16
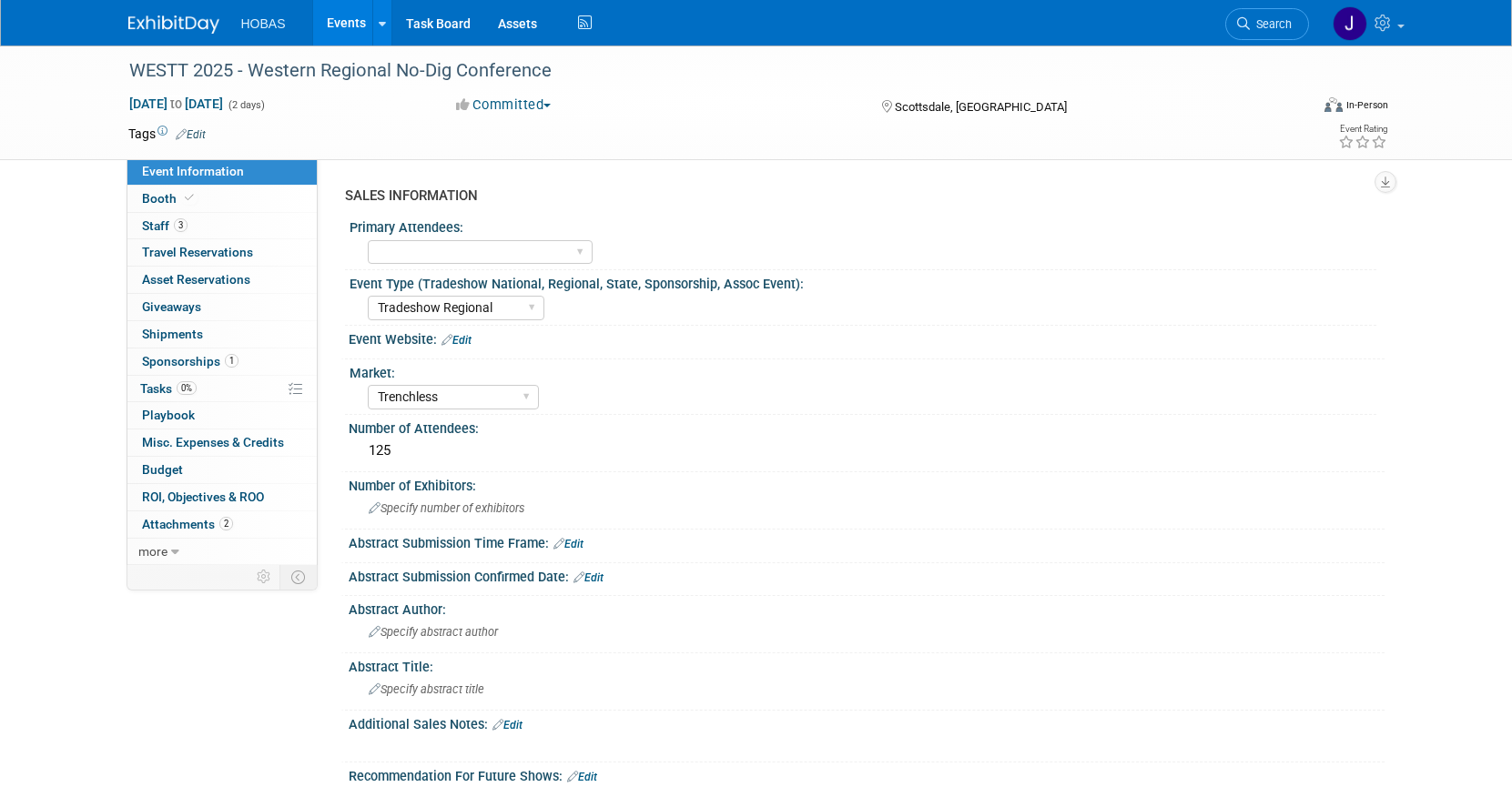
select select "Tradeshow Regional"
select select "Trenchless"
select select "Exhibiting and Sponsoring"
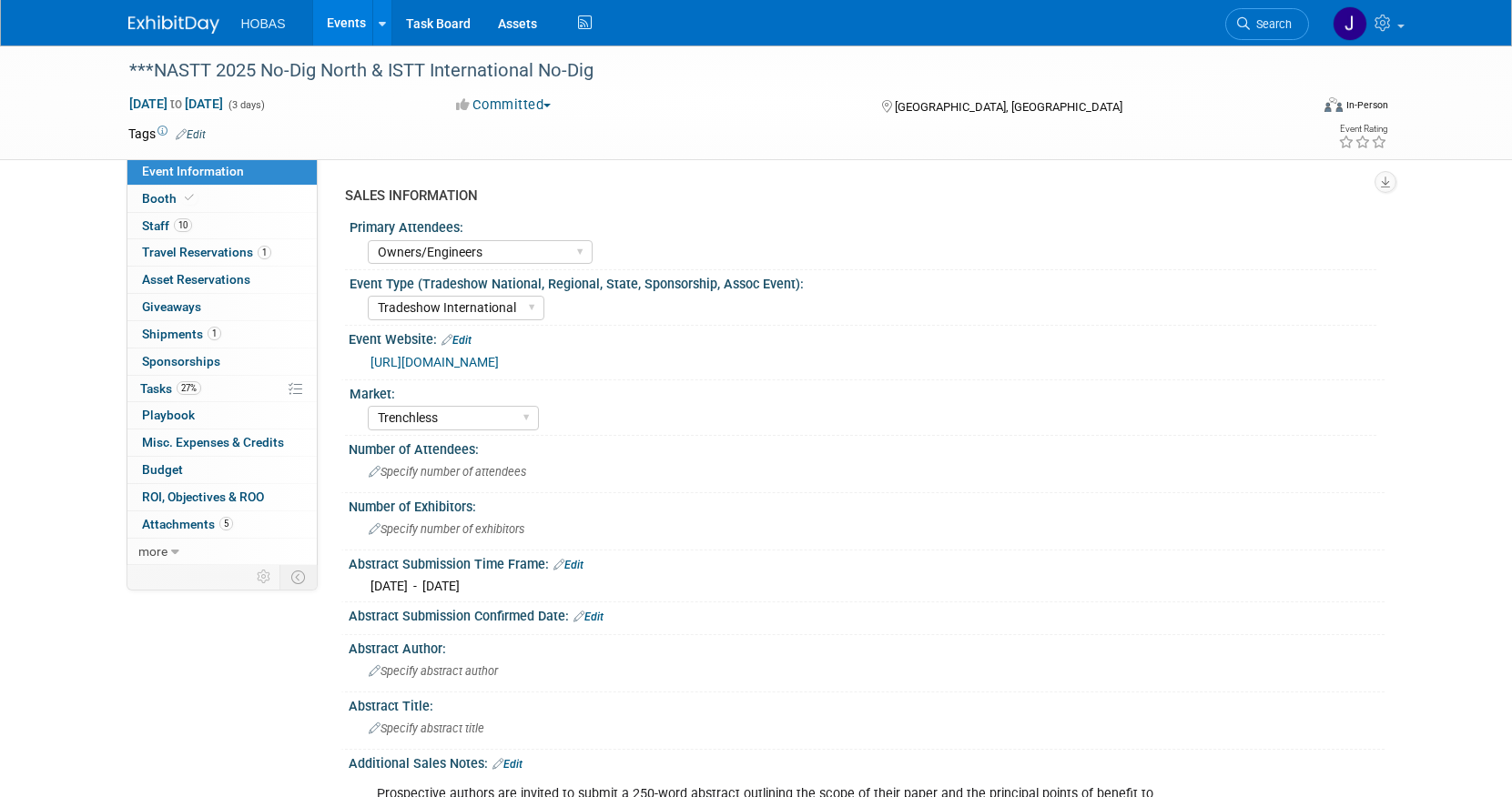
select select "Owners/Engineers"
select select "Tradeshow International"
select select "Trenchless"
select select "Exhibiting"
